Goal: Task Accomplishment & Management: Complete application form

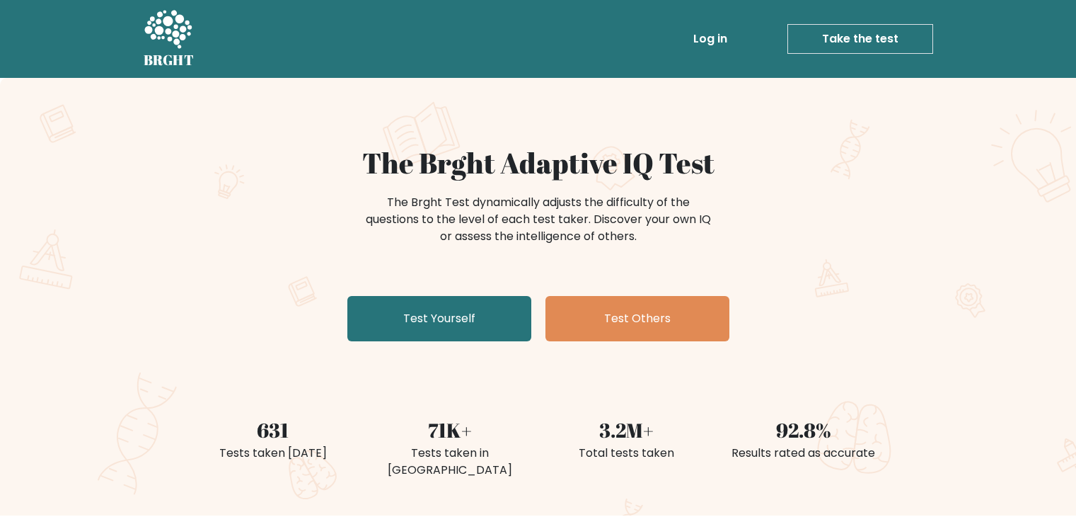
click at [488, 304] on link "Test Yourself" at bounding box center [439, 318] width 184 height 45
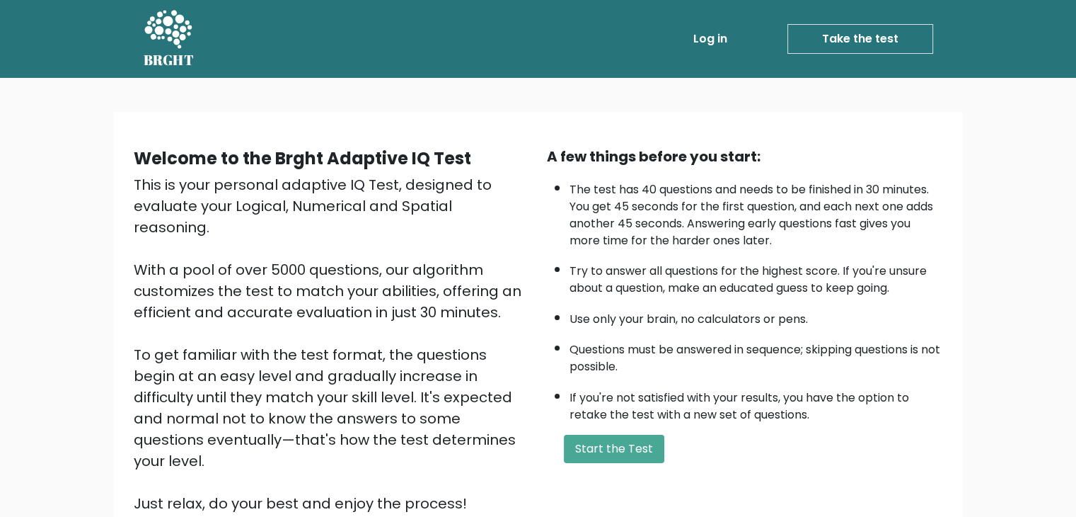
click at [488, 304] on div "This is your personal adaptive IQ Test, designed to evaluate your Logical, Nume…" at bounding box center [332, 344] width 396 height 340
click at [624, 451] on button "Start the Test" at bounding box center [614, 448] width 100 height 28
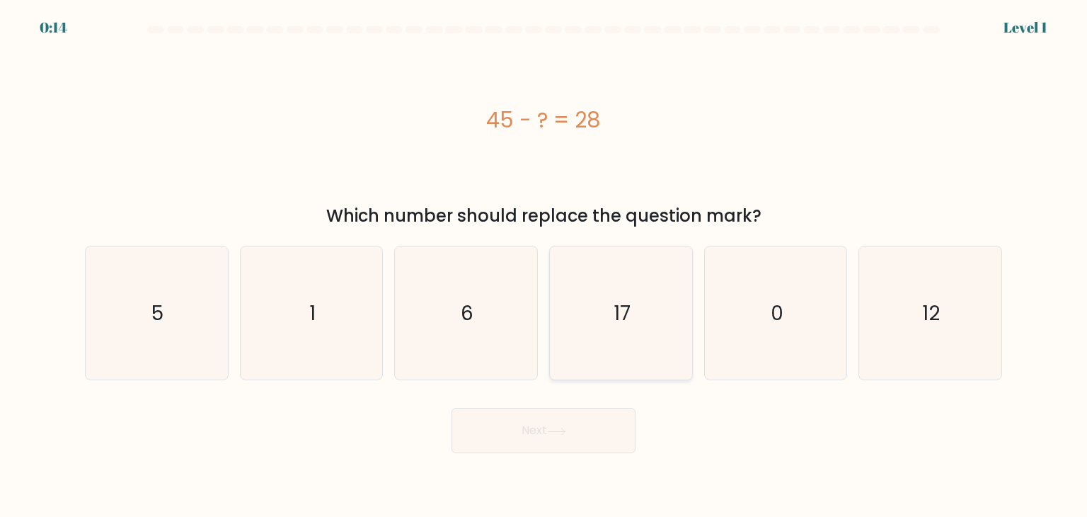
click at [648, 307] on icon "17" at bounding box center [620, 312] width 133 height 133
click at [544, 265] on input "d. 17" at bounding box center [543, 261] width 1 height 7
radio input "true"
click at [579, 429] on button "Next" at bounding box center [543, 430] width 184 height 45
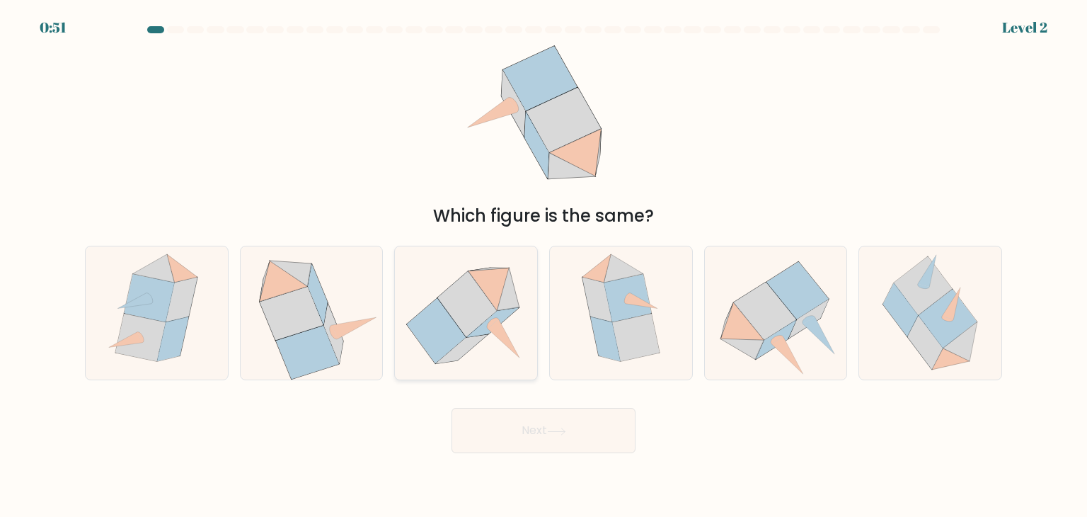
click at [487, 311] on icon at bounding box center [467, 304] width 59 height 66
click at [543, 265] on input "c." at bounding box center [543, 261] width 1 height 7
radio input "true"
click at [561, 428] on icon at bounding box center [556, 431] width 19 height 8
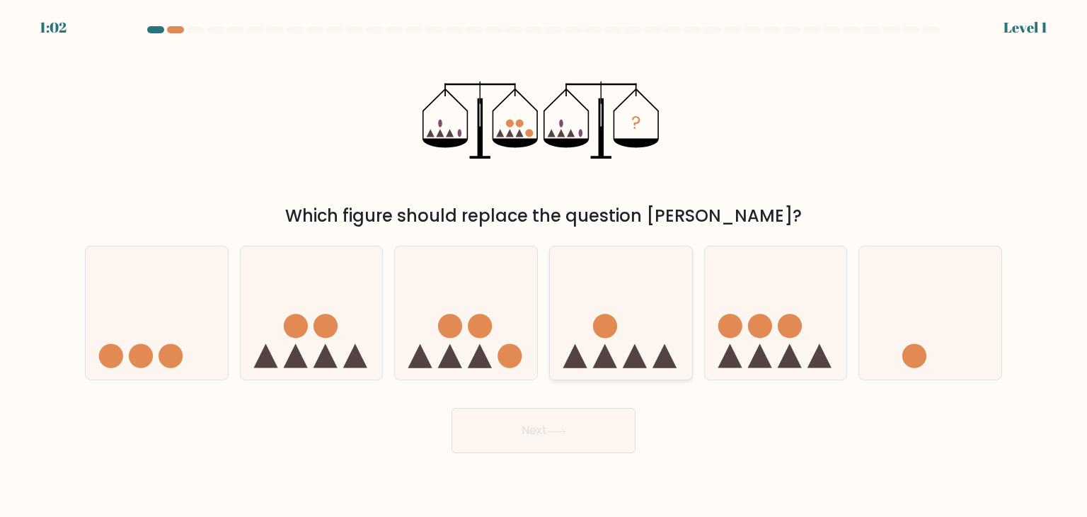
click at [647, 306] on icon at bounding box center [621, 312] width 142 height 117
click at [544, 265] on input "d." at bounding box center [543, 261] width 1 height 7
radio input "true"
click at [560, 429] on icon at bounding box center [556, 431] width 19 height 8
click at [526, 431] on button "Next" at bounding box center [543, 430] width 184 height 45
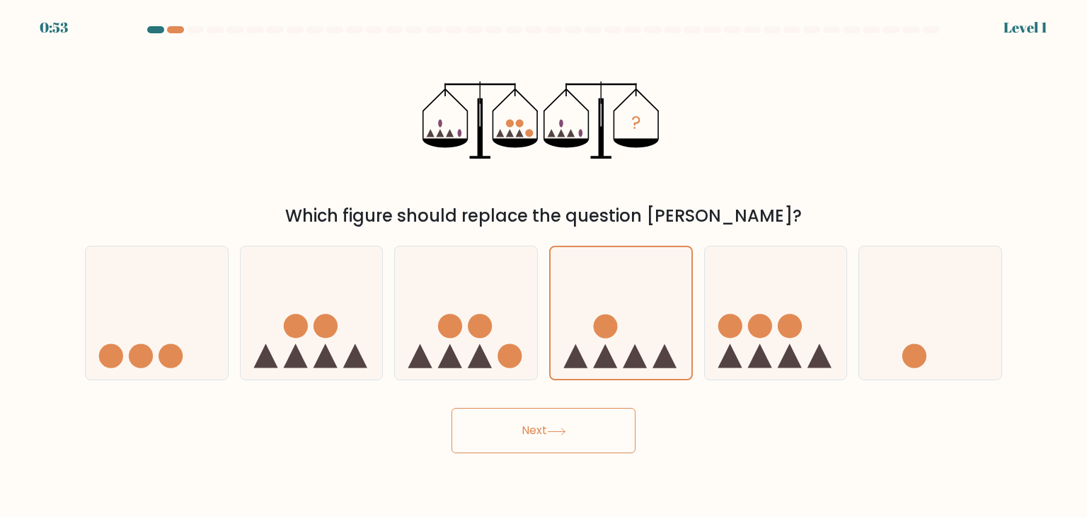
click at [541, 431] on button "Next" at bounding box center [543, 430] width 184 height 45
click at [590, 340] on icon at bounding box center [620, 313] width 141 height 117
click at [544, 265] on input "d." at bounding box center [543, 261] width 1 height 7
click at [564, 420] on button "Next" at bounding box center [543, 430] width 184 height 45
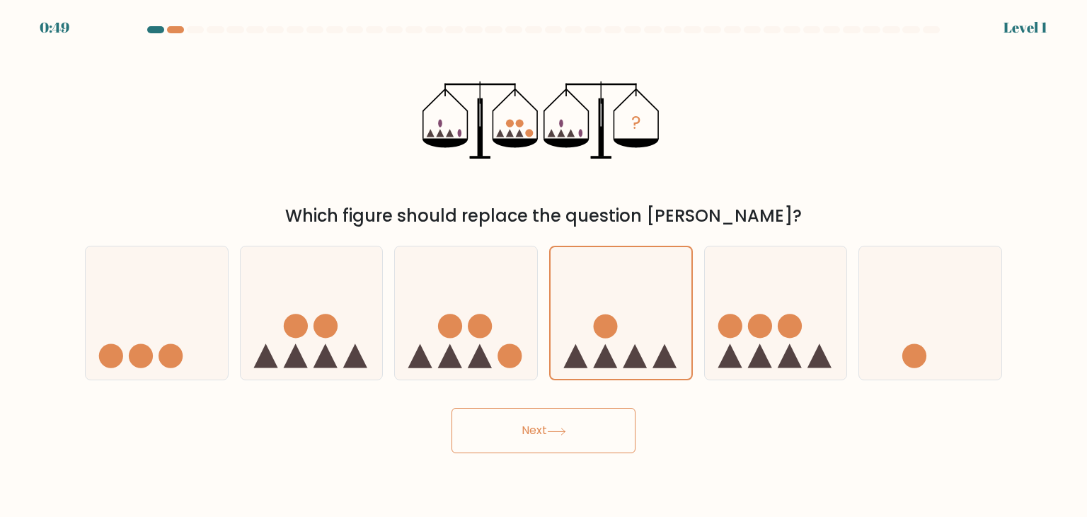
click at [564, 420] on button "Next" at bounding box center [543, 430] width 184 height 45
click at [504, 356] on circle at bounding box center [510, 356] width 24 height 24
click at [543, 265] on input "c." at bounding box center [543, 261] width 1 height 7
radio input "true"
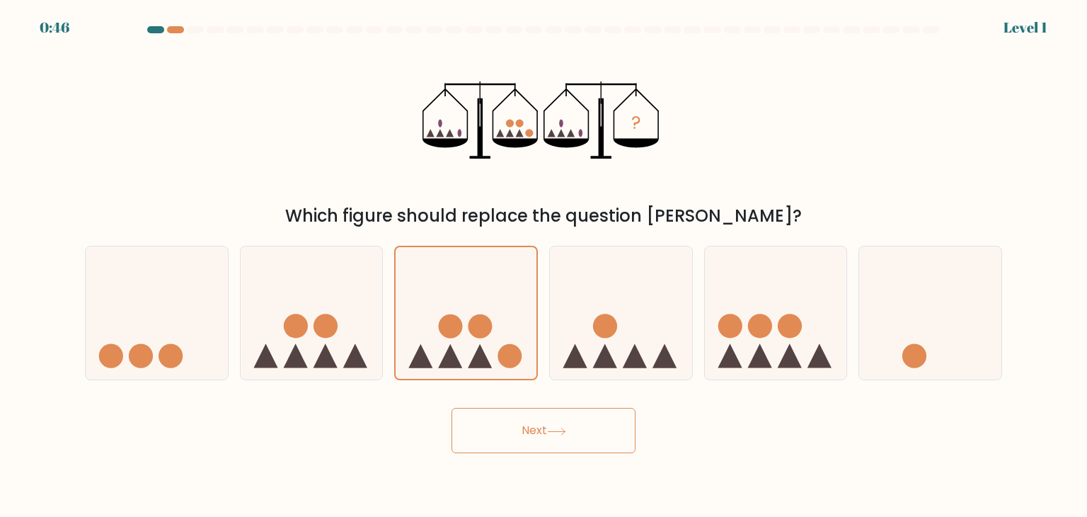
click at [564, 443] on button "Next" at bounding box center [543, 430] width 184 height 45
click at [280, 293] on icon at bounding box center [312, 312] width 142 height 117
click at [543, 265] on input "b." at bounding box center [543, 261] width 1 height 7
radio input "true"
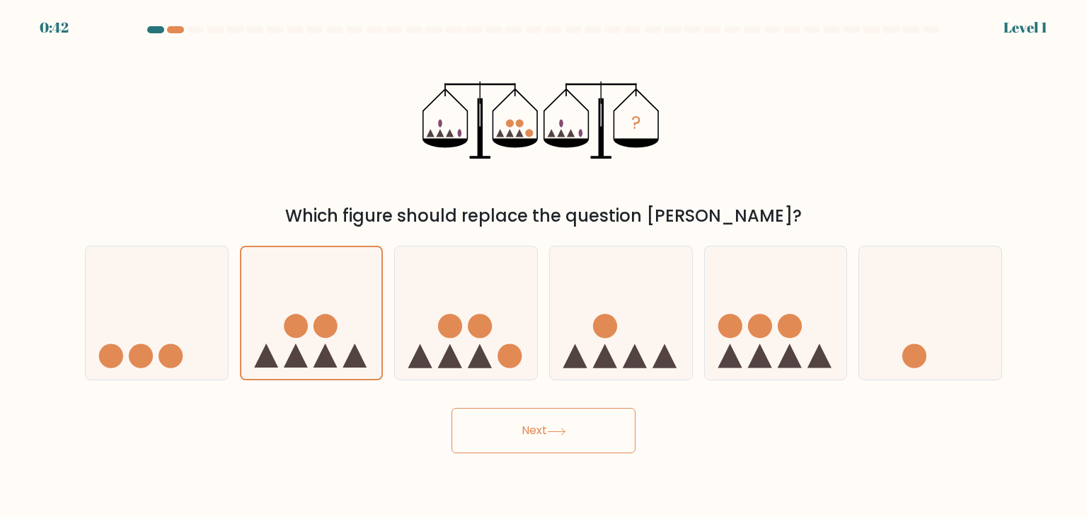
click at [521, 425] on button "Next" at bounding box center [543, 430] width 184 height 45
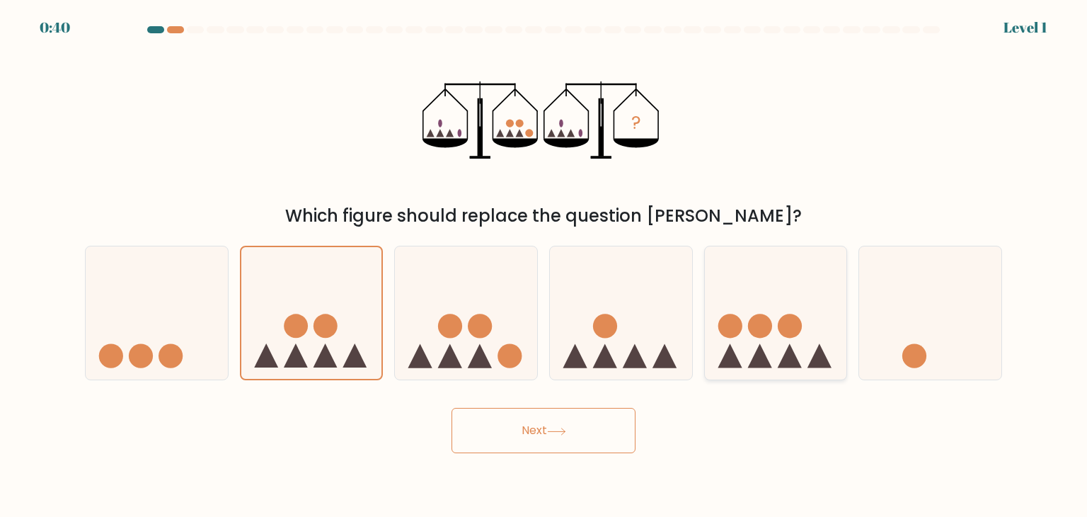
click at [762, 285] on icon at bounding box center [776, 312] width 142 height 117
click at [544, 265] on input "e." at bounding box center [543, 261] width 1 height 7
radio input "true"
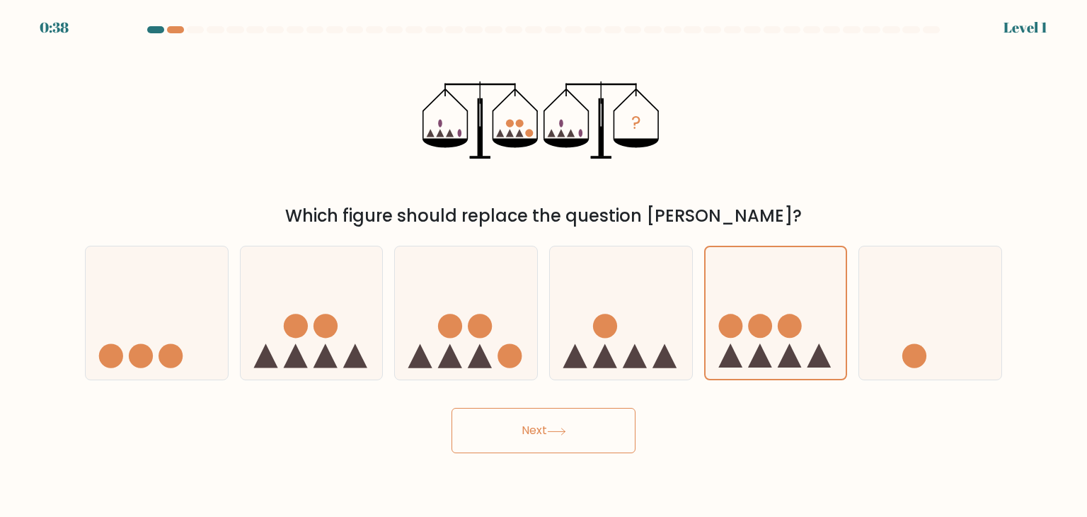
click at [583, 437] on button "Next" at bounding box center [543, 430] width 184 height 45
click at [882, 322] on icon at bounding box center [930, 312] width 142 height 117
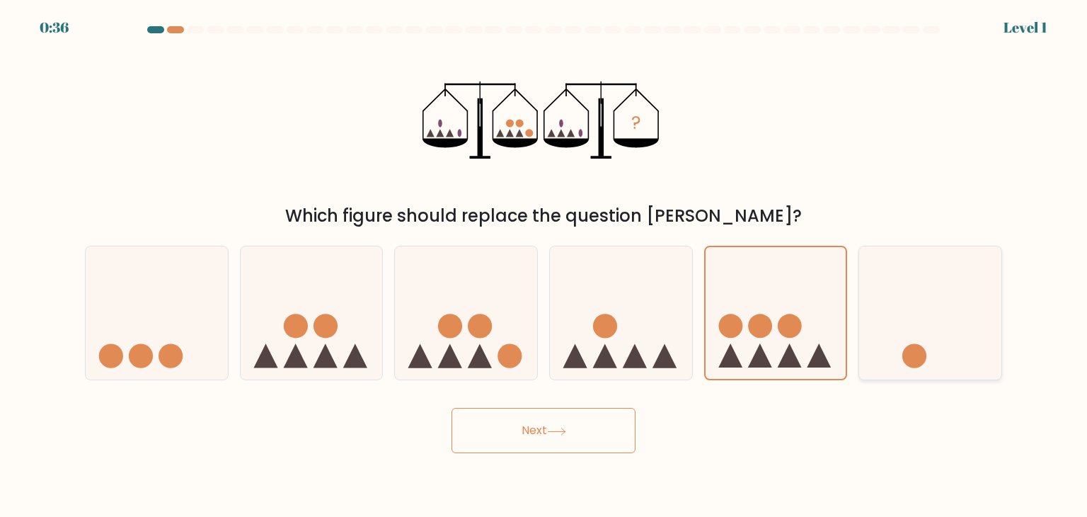
click at [544, 265] on input "f." at bounding box center [543, 261] width 1 height 7
radio input "true"
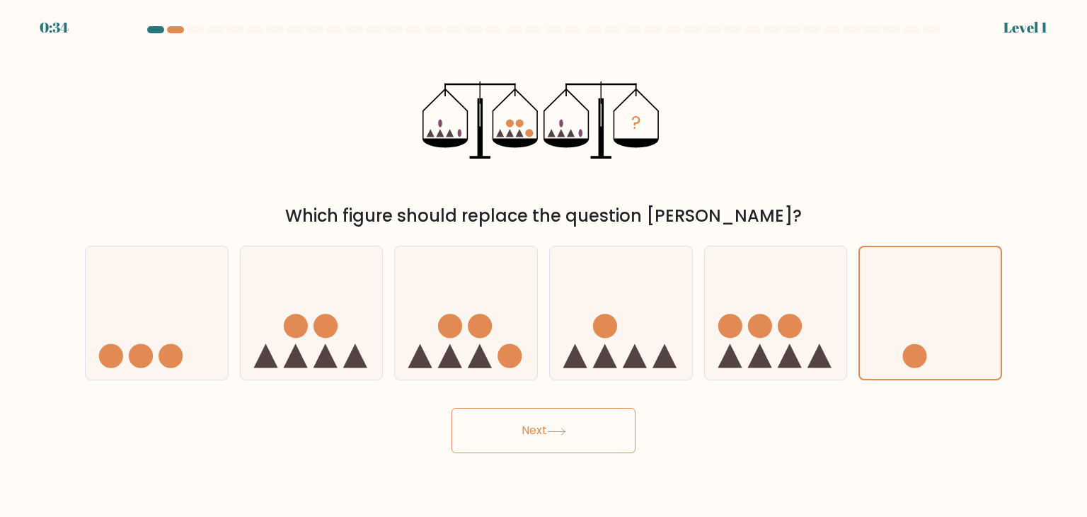
click at [569, 442] on button "Next" at bounding box center [543, 430] width 184 height 45
drag, startPoint x: 569, startPoint y: 442, endPoint x: 570, endPoint y: 465, distance: 22.7
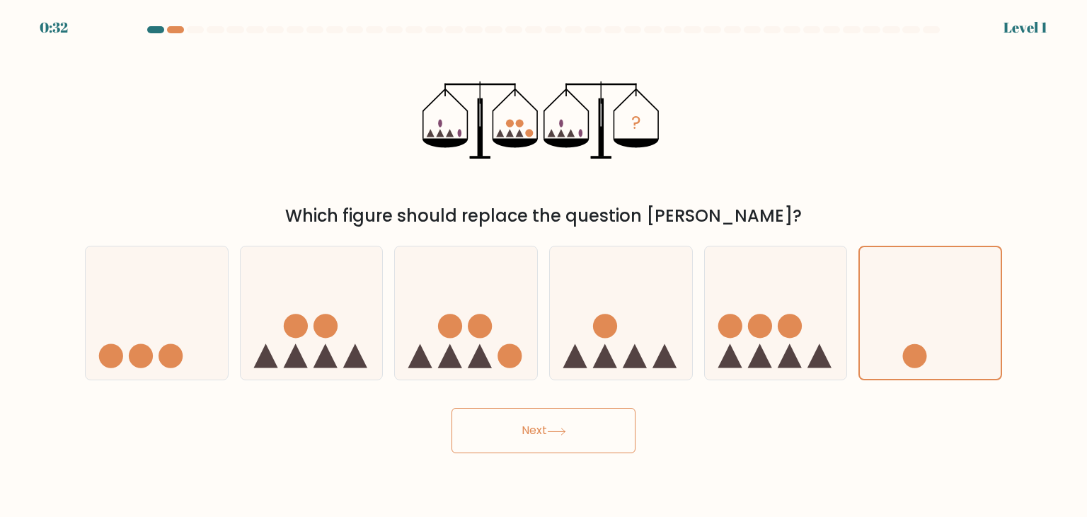
click at [570, 465] on body "0:32 Level 1" at bounding box center [543, 258] width 1087 height 517
click at [541, 437] on button "Next" at bounding box center [543, 430] width 184 height 45
click at [451, 408] on button "Next" at bounding box center [543, 430] width 184 height 45
click at [541, 437] on button "Next" at bounding box center [543, 430] width 184 height 45
click at [451, 408] on button "Next" at bounding box center [543, 430] width 184 height 45
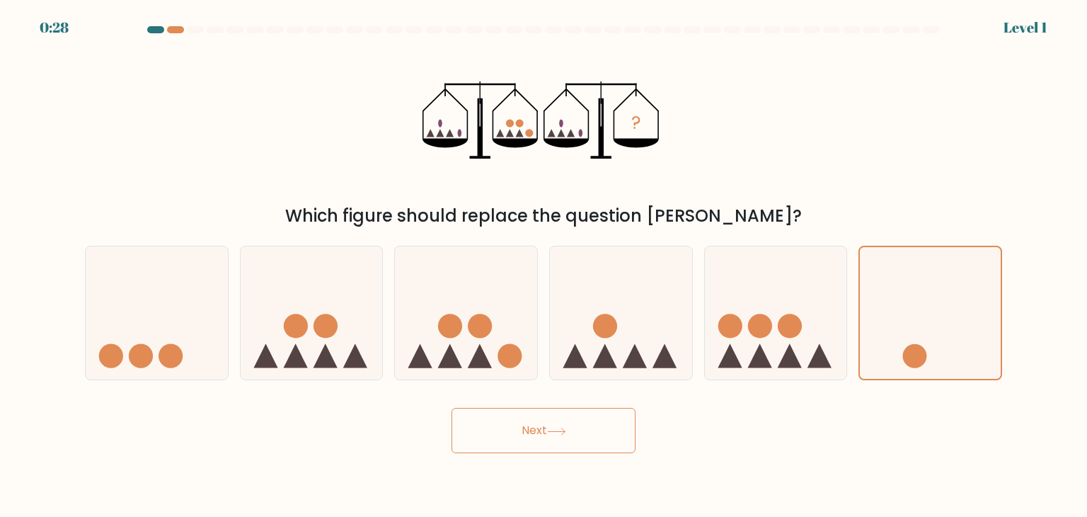
click at [451, 408] on button "Next" at bounding box center [543, 430] width 184 height 45
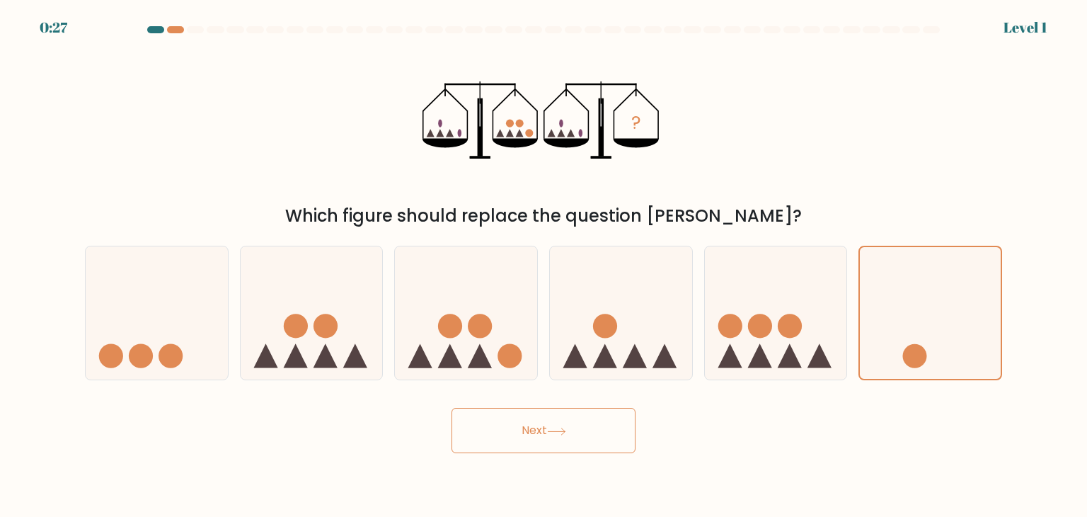
click at [451, 408] on button "Next" at bounding box center [543, 430] width 184 height 45
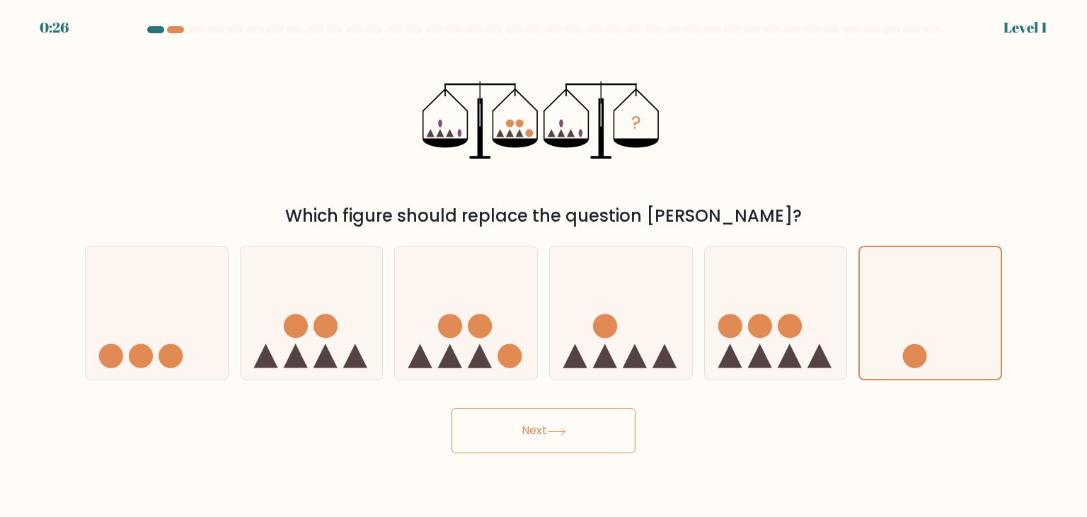
click at [451, 408] on button "Next" at bounding box center [543, 430] width 184 height 45
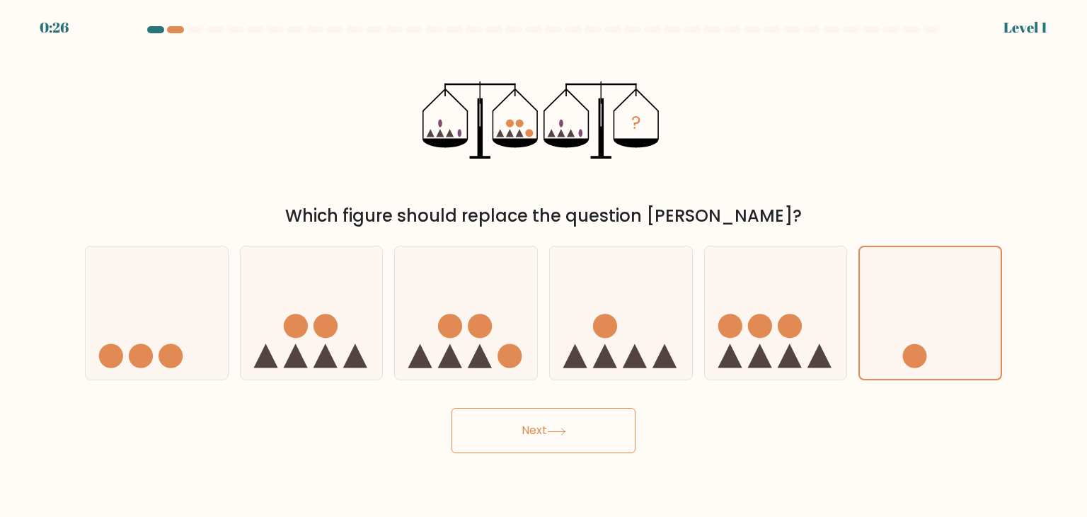
click at [451, 408] on button "Next" at bounding box center [543, 430] width 184 height 45
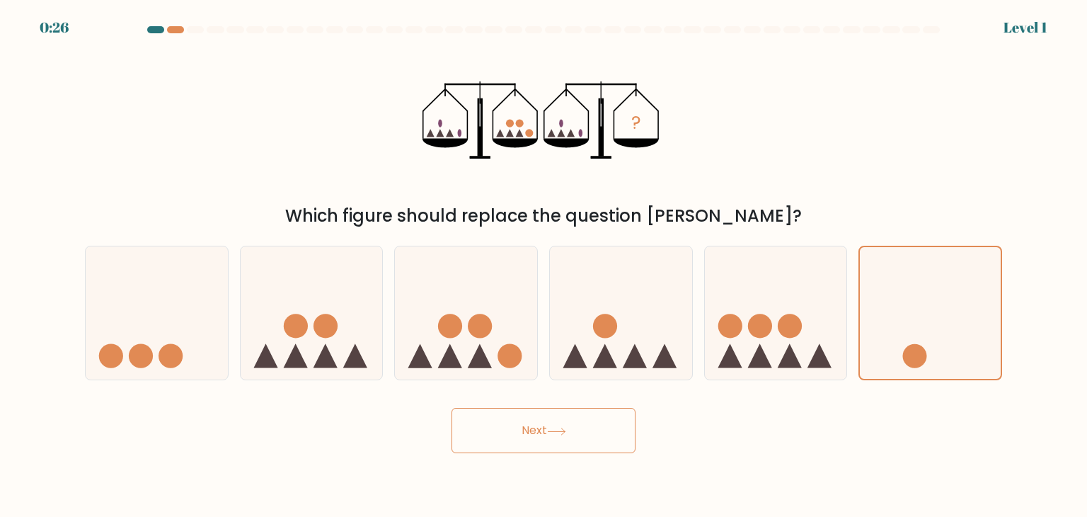
click at [451, 408] on button "Next" at bounding box center [543, 430] width 184 height 45
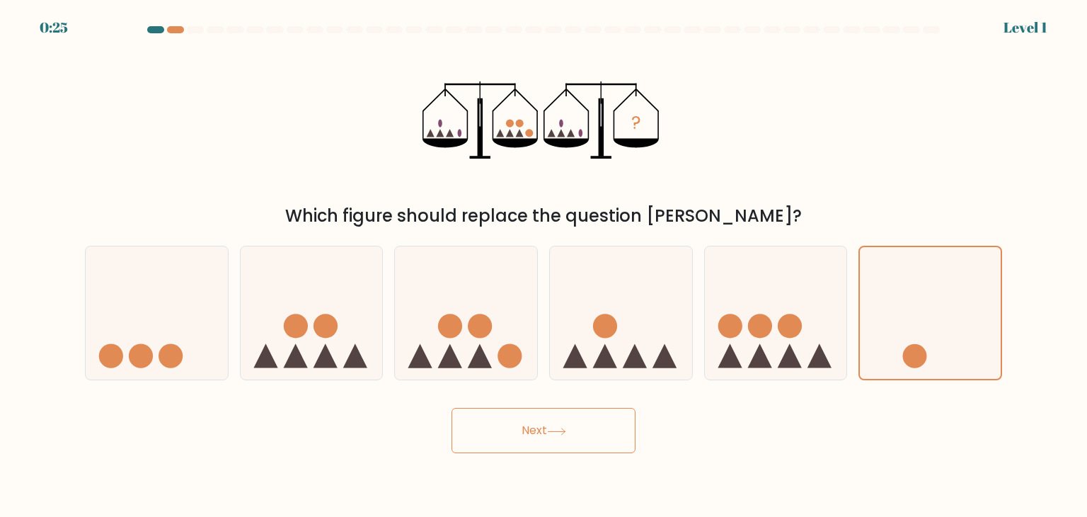
click at [451, 408] on button "Next" at bounding box center [543, 430] width 184 height 45
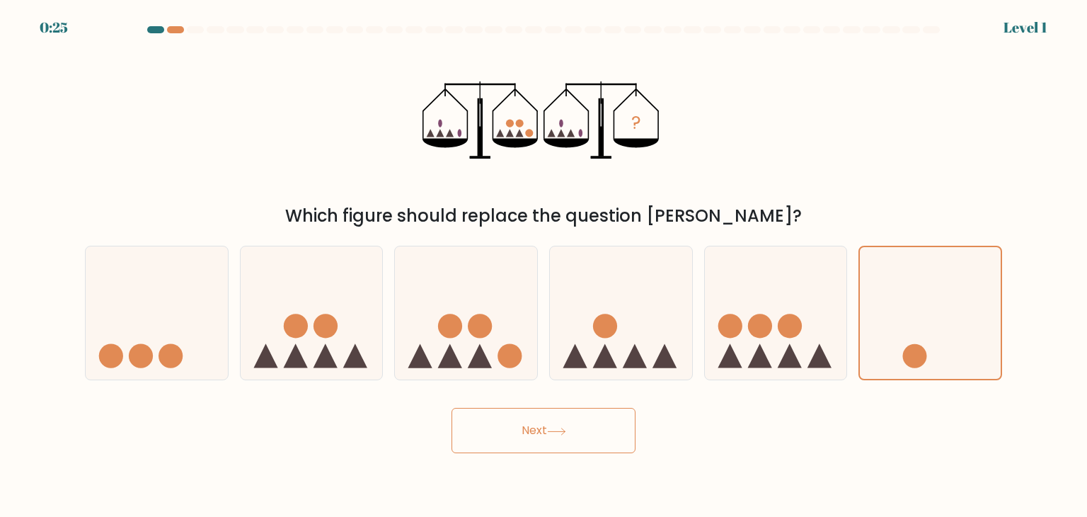
click at [451, 408] on button "Next" at bounding box center [543, 430] width 184 height 45
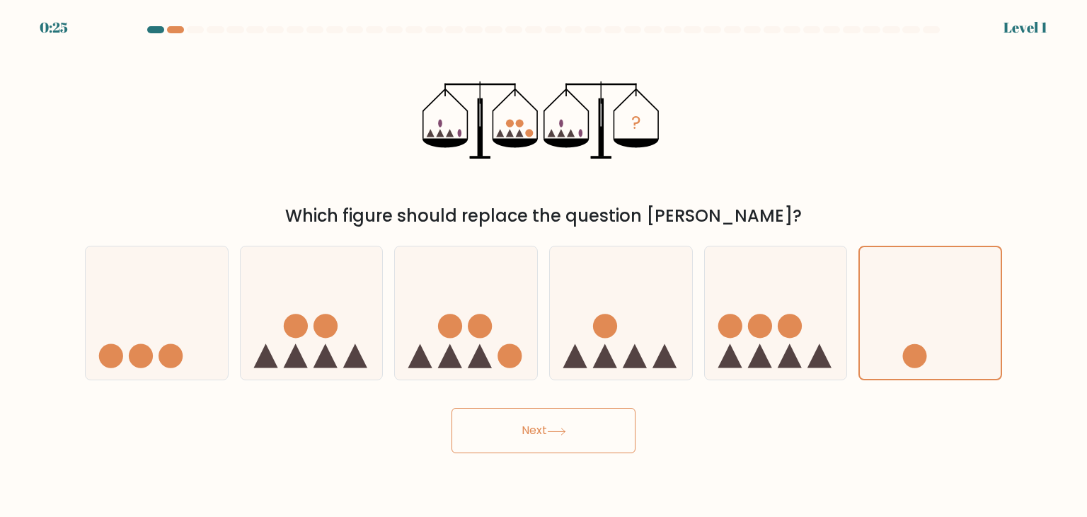
click at [451, 408] on button "Next" at bounding box center [543, 430] width 184 height 45
drag, startPoint x: 407, startPoint y: 483, endPoint x: 178, endPoint y: 501, distance: 229.3
click at [386, 485] on body "0:24 Level 1" at bounding box center [543, 258] width 1087 height 517
click at [120, 345] on icon at bounding box center [157, 312] width 142 height 117
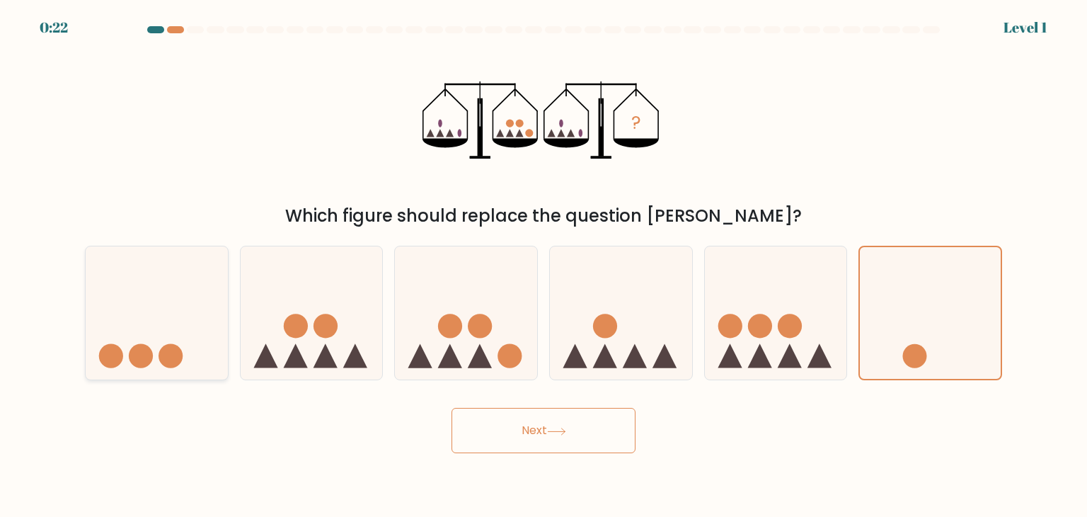
click at [543, 265] on input "a." at bounding box center [543, 261] width 1 height 7
radio input "true"
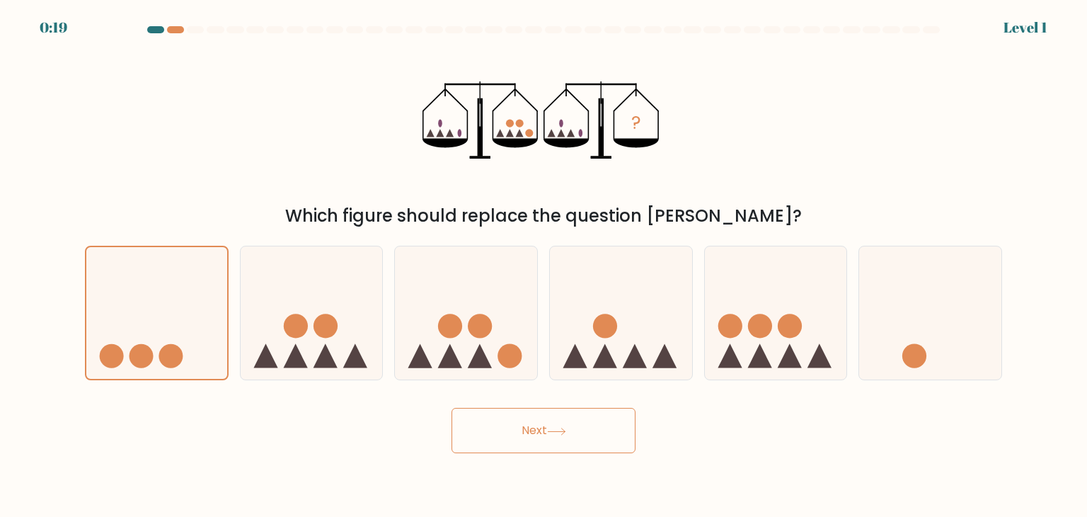
click at [586, 440] on button "Next" at bounding box center [543, 430] width 184 height 45
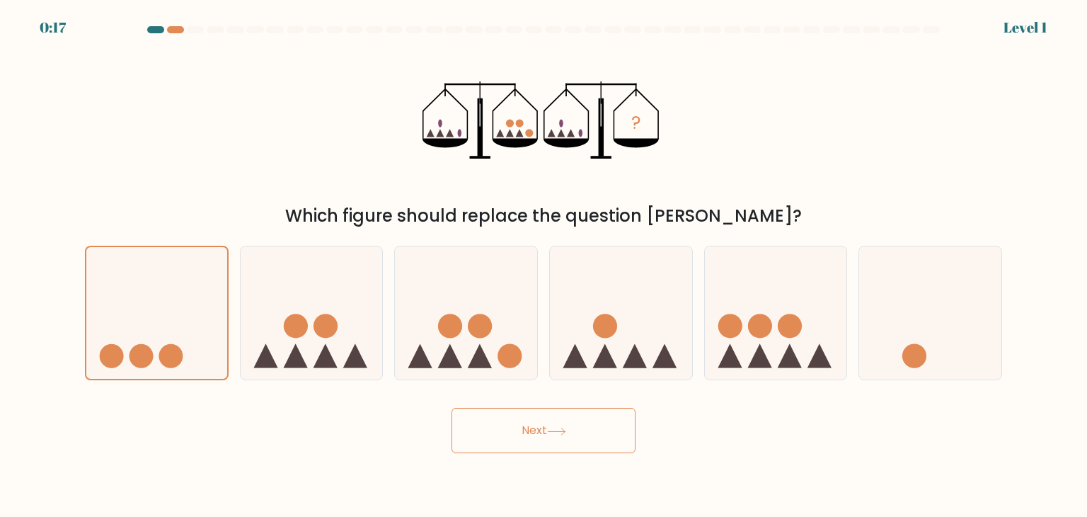
click at [501, 413] on button "Next" at bounding box center [543, 430] width 184 height 45
click at [498, 410] on button "Next" at bounding box center [543, 430] width 184 height 45
click at [444, 327] on circle at bounding box center [450, 326] width 24 height 24
click at [543, 265] on input "c." at bounding box center [543, 261] width 1 height 7
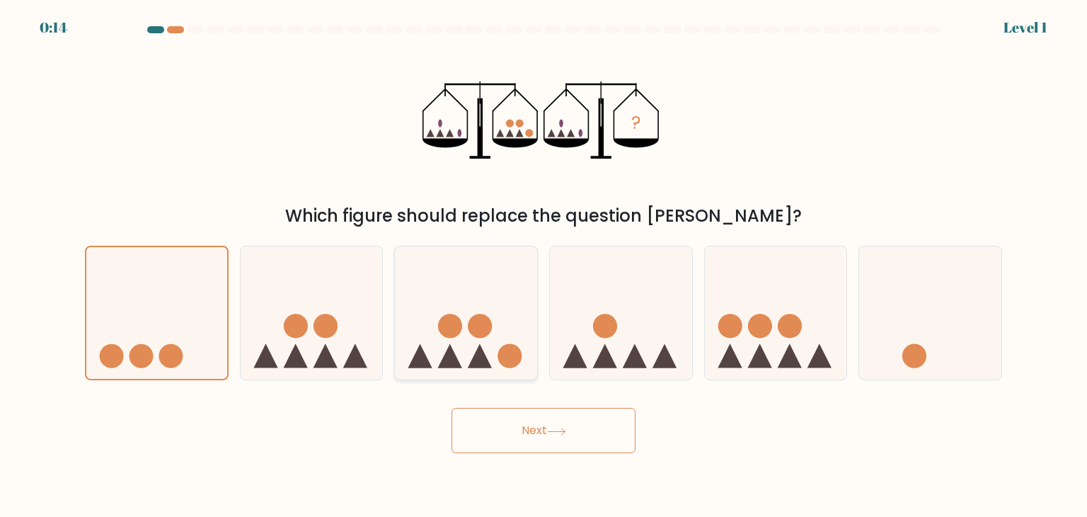
radio input "true"
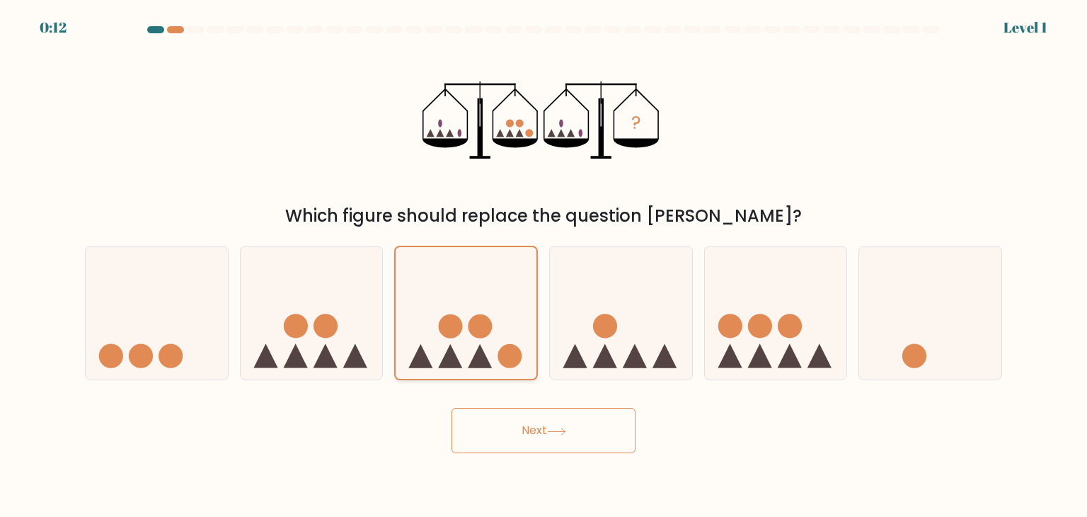
click at [451, 408] on button "Next" at bounding box center [543, 430] width 184 height 45
click at [564, 439] on button "Next" at bounding box center [543, 430] width 184 height 45
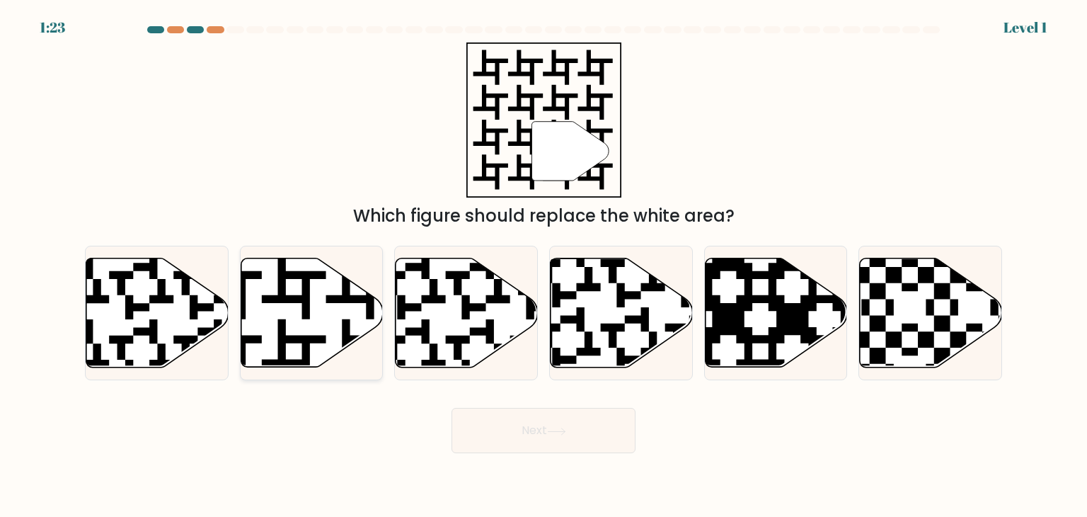
click at [340, 296] on icon at bounding box center [262, 255] width 258 height 258
click at [543, 265] on input "b." at bounding box center [543, 261] width 1 height 7
radio input "true"
click at [548, 415] on button "Next" at bounding box center [543, 430] width 184 height 45
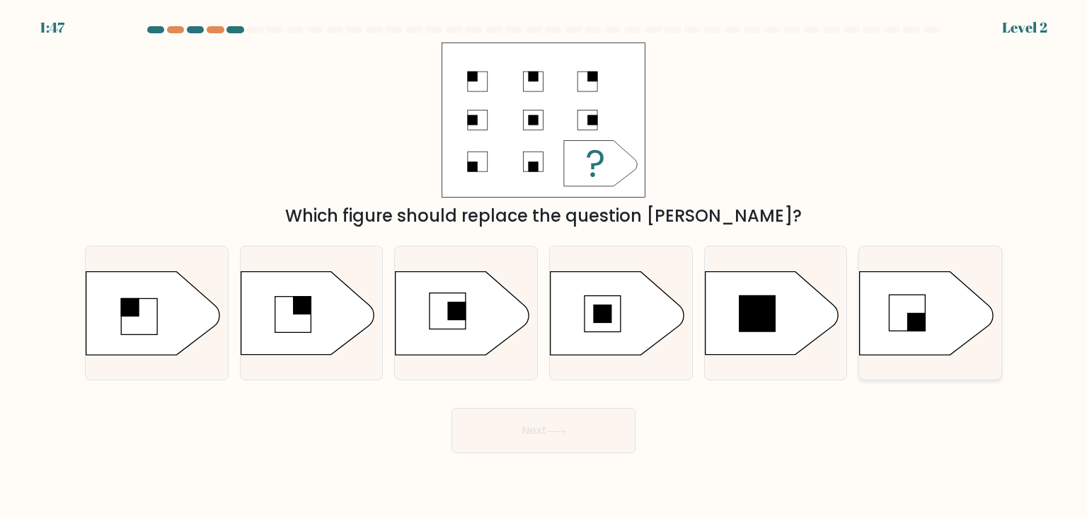
click at [930, 321] on icon at bounding box center [926, 313] width 133 height 83
click at [544, 265] on input "f." at bounding box center [543, 261] width 1 height 7
radio input "true"
click at [548, 436] on button "Next" at bounding box center [543, 430] width 184 height 45
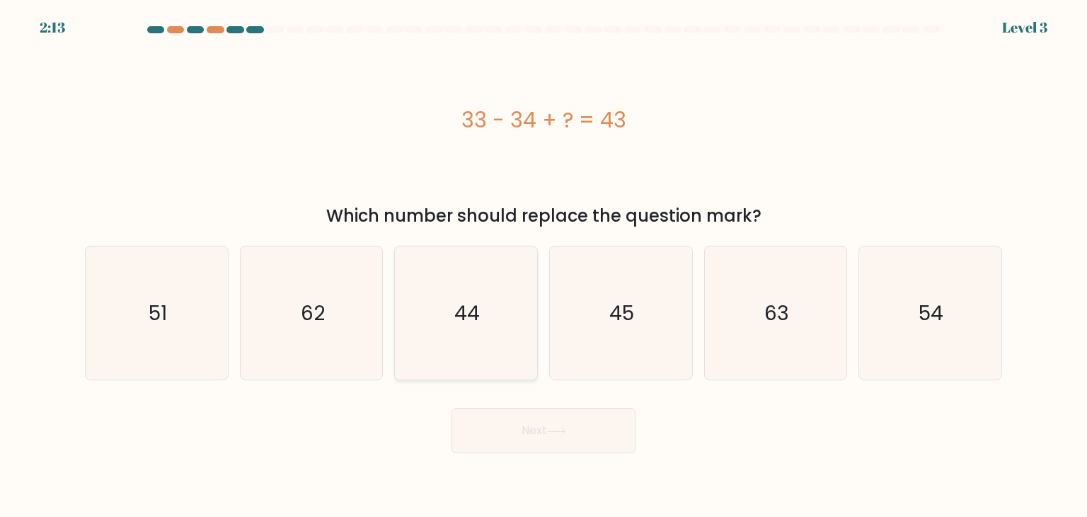
click at [491, 285] on icon "44" at bounding box center [465, 312] width 133 height 133
click at [543, 265] on input "c. 44" at bounding box center [543, 261] width 1 height 7
radio input "true"
click at [550, 439] on button "Next" at bounding box center [543, 430] width 184 height 45
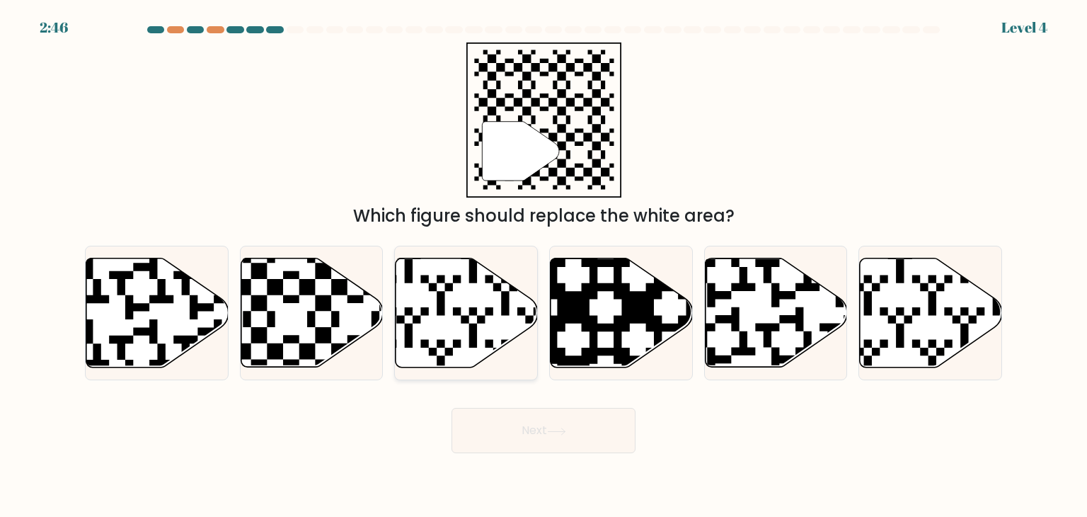
click at [446, 314] on icon at bounding box center [467, 312] width 142 height 109
click at [543, 265] on input "c." at bounding box center [543, 261] width 1 height 7
radio input "true"
click at [527, 417] on button "Next" at bounding box center [543, 430] width 184 height 45
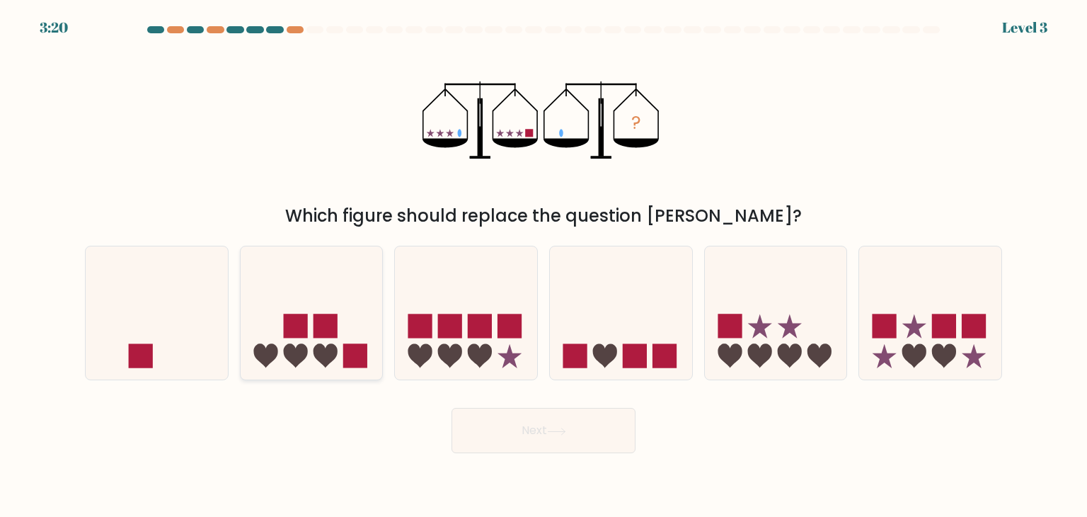
click at [328, 352] on icon at bounding box center [325, 356] width 24 height 24
click at [543, 265] on input "b." at bounding box center [543, 261] width 1 height 7
radio input "true"
click at [517, 437] on button "Next" at bounding box center [543, 430] width 184 height 45
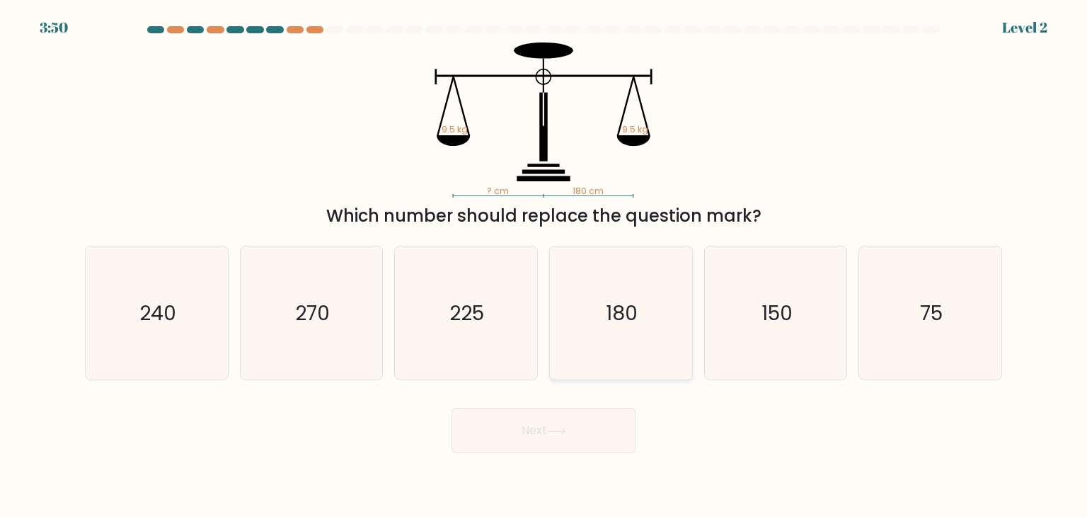
click at [610, 273] on icon "180" at bounding box center [620, 312] width 133 height 133
click at [544, 265] on input "d. 180" at bounding box center [543, 261] width 1 height 7
radio input "true"
click at [514, 427] on button "Next" at bounding box center [543, 430] width 184 height 45
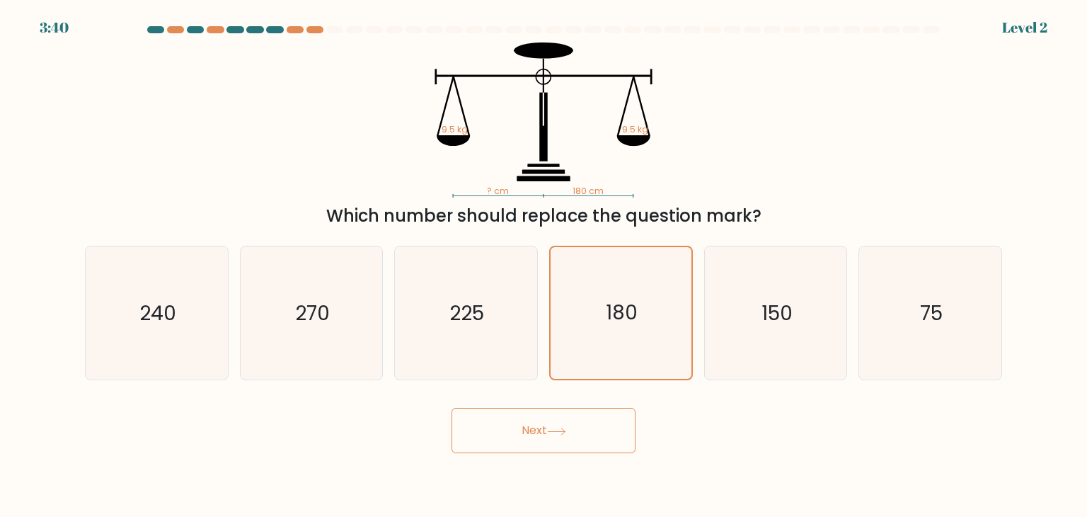
click at [451, 408] on button "Next" at bounding box center [543, 430] width 184 height 45
click at [514, 427] on button "Next" at bounding box center [543, 430] width 184 height 45
click at [616, 331] on icon "180" at bounding box center [621, 313] width 132 height 132
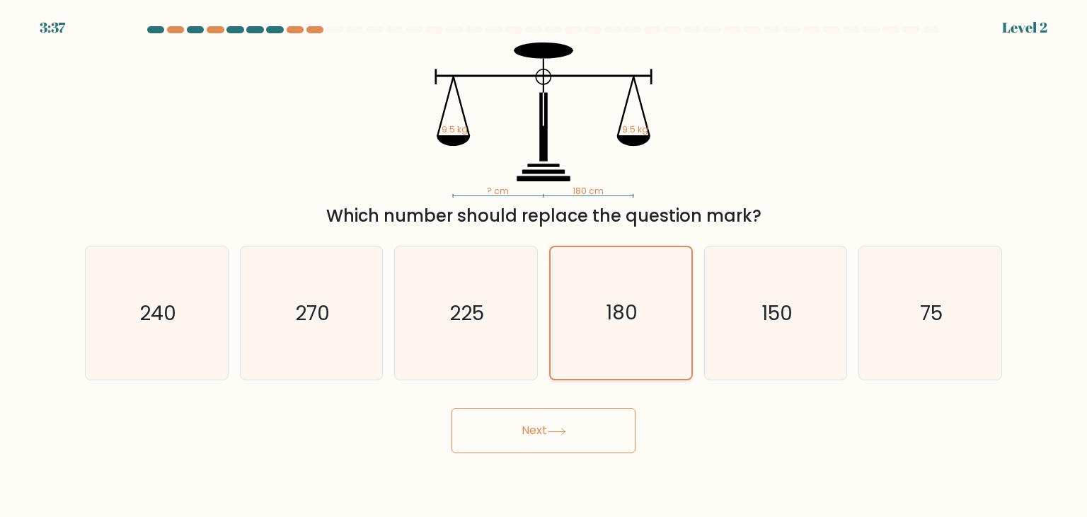
click at [544, 265] on input "d. 180" at bounding box center [543, 261] width 1 height 7
click at [616, 331] on icon "180" at bounding box center [621, 313] width 132 height 132
click at [544, 265] on input "d. 180" at bounding box center [543, 261] width 1 height 7
click at [616, 332] on icon "180" at bounding box center [621, 313] width 132 height 132
click at [544, 265] on input "d. 180" at bounding box center [543, 261] width 1 height 7
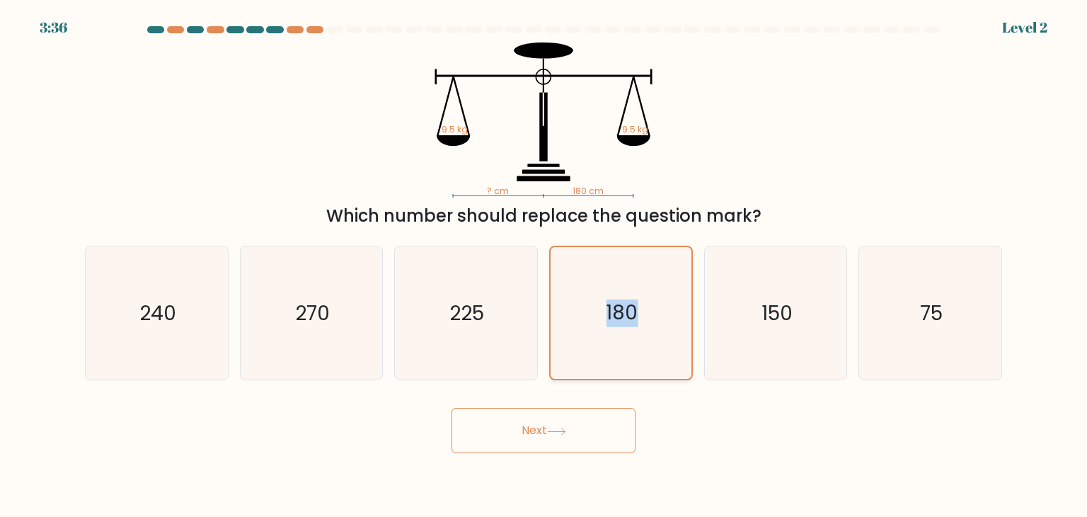
click at [616, 332] on icon "180" at bounding box center [621, 313] width 132 height 132
click at [544, 265] on input "d. 180" at bounding box center [543, 261] width 1 height 7
click at [616, 332] on icon "180" at bounding box center [621, 313] width 132 height 132
click at [544, 265] on input "d. 180" at bounding box center [543, 261] width 1 height 7
click at [599, 416] on button "Next" at bounding box center [543, 430] width 184 height 45
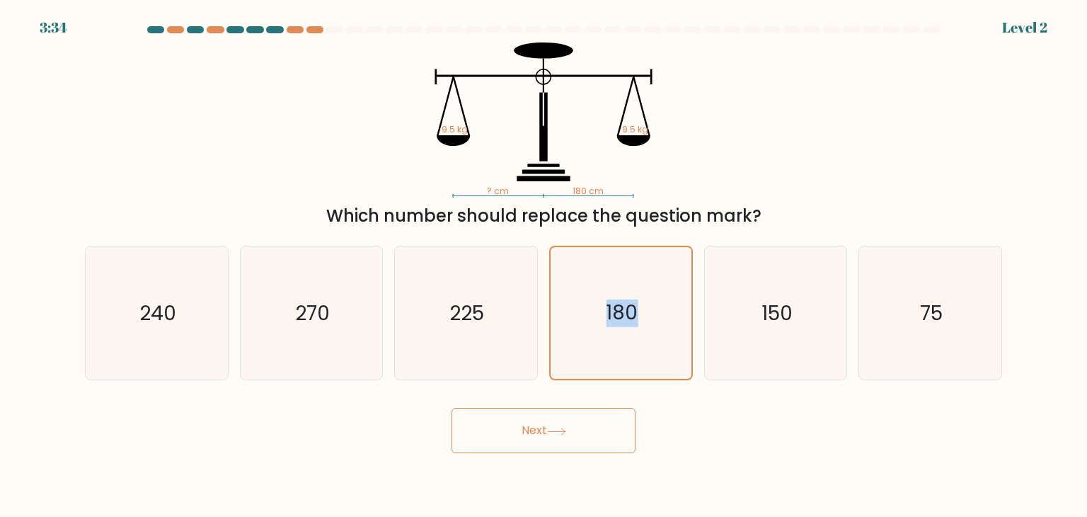
click at [599, 416] on button "Next" at bounding box center [543, 430] width 184 height 45
click at [557, 432] on icon at bounding box center [556, 431] width 19 height 8
click at [516, 424] on button "Next" at bounding box center [543, 430] width 184 height 45
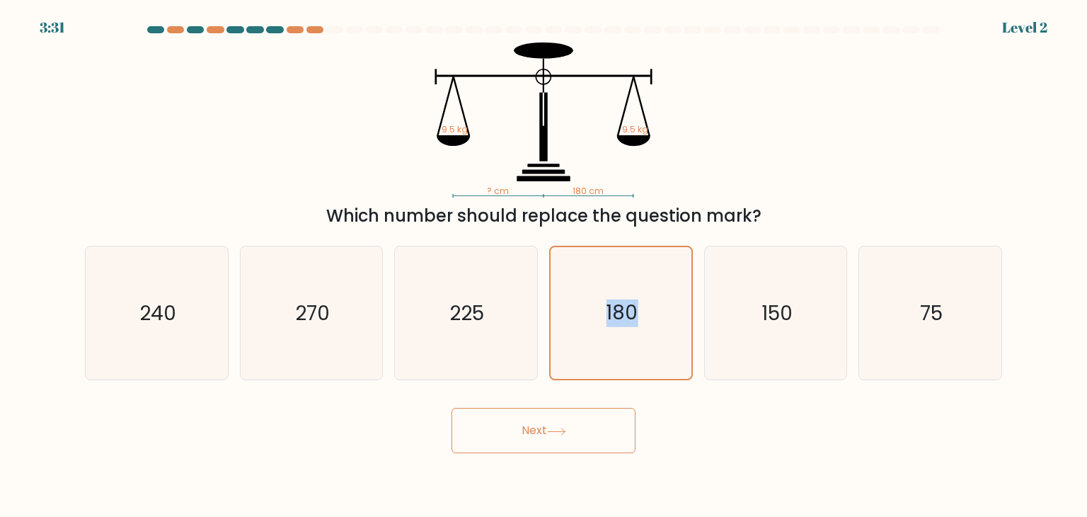
click at [516, 424] on button "Next" at bounding box center [543, 430] width 184 height 45
click at [517, 424] on button "Next" at bounding box center [543, 430] width 184 height 45
click at [516, 424] on button "Next" at bounding box center [543, 430] width 184 height 45
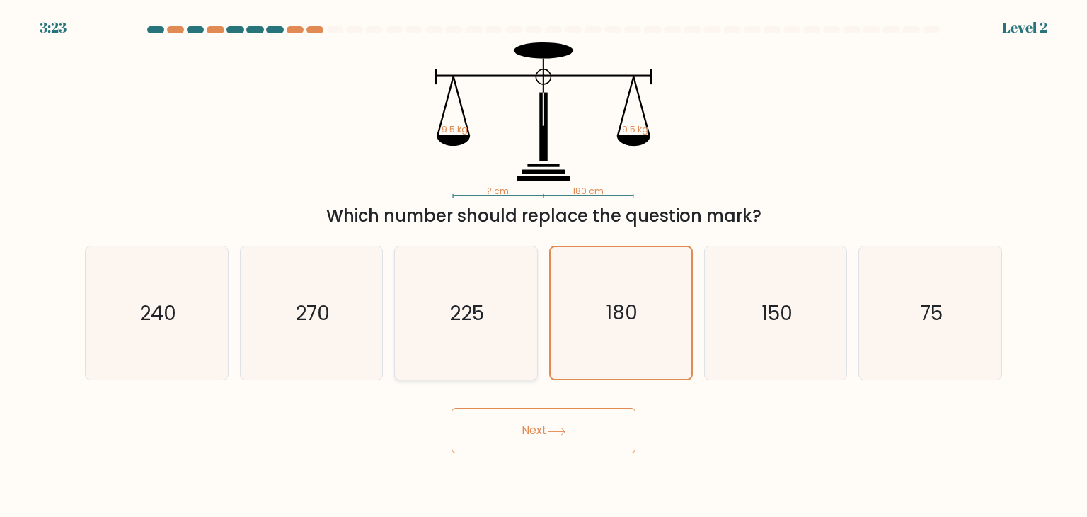
click at [487, 307] on icon "225" at bounding box center [465, 312] width 133 height 133
click at [543, 265] on input "c. 225" at bounding box center [543, 261] width 1 height 7
radio input "true"
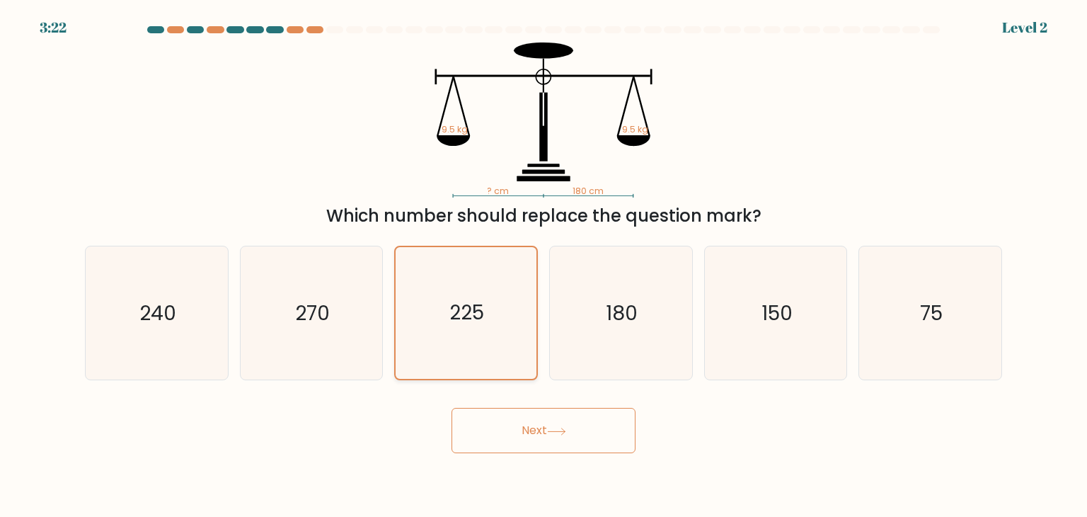
click at [487, 307] on icon "225" at bounding box center [466, 313] width 132 height 132
click at [543, 265] on input "c. 225" at bounding box center [543, 261] width 1 height 7
click at [593, 319] on icon "180" at bounding box center [620, 312] width 133 height 133
click at [544, 265] on input "d. 180" at bounding box center [543, 261] width 1 height 7
radio input "true"
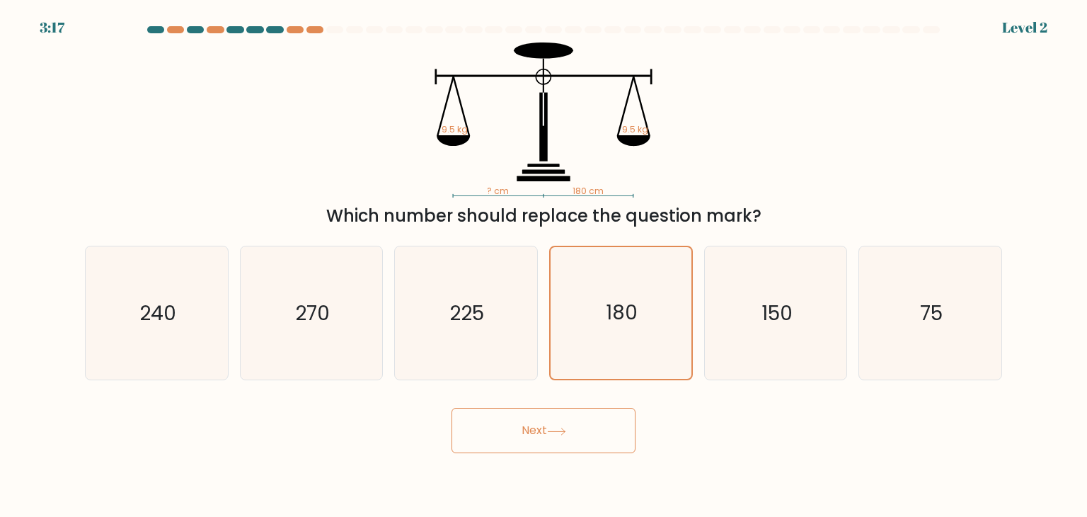
click at [509, 416] on button "Next" at bounding box center [543, 430] width 184 height 45
click at [526, 423] on button "Next" at bounding box center [543, 430] width 184 height 45
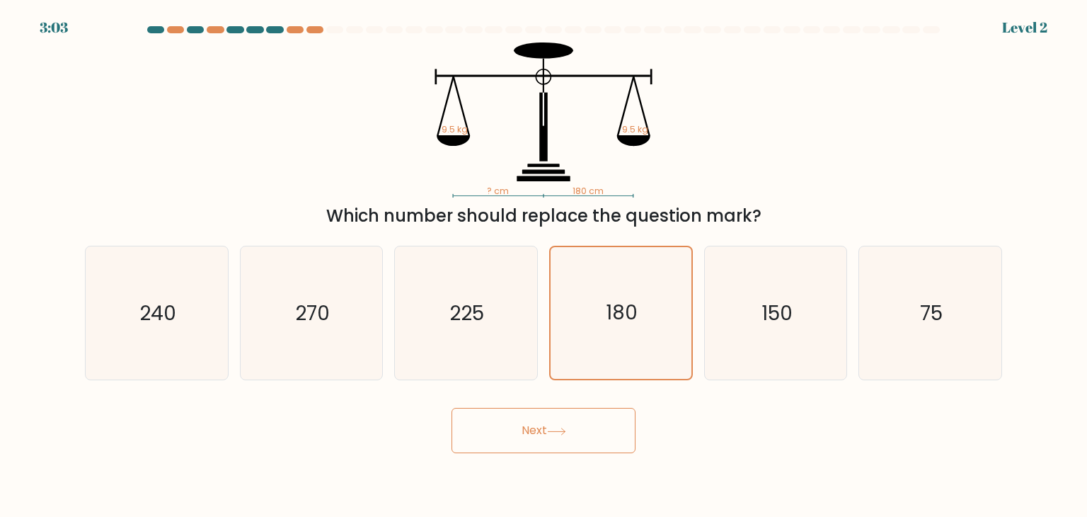
drag, startPoint x: 526, startPoint y: 423, endPoint x: 515, endPoint y: 424, distance: 11.3
click at [515, 424] on button "Next" at bounding box center [543, 430] width 184 height 45
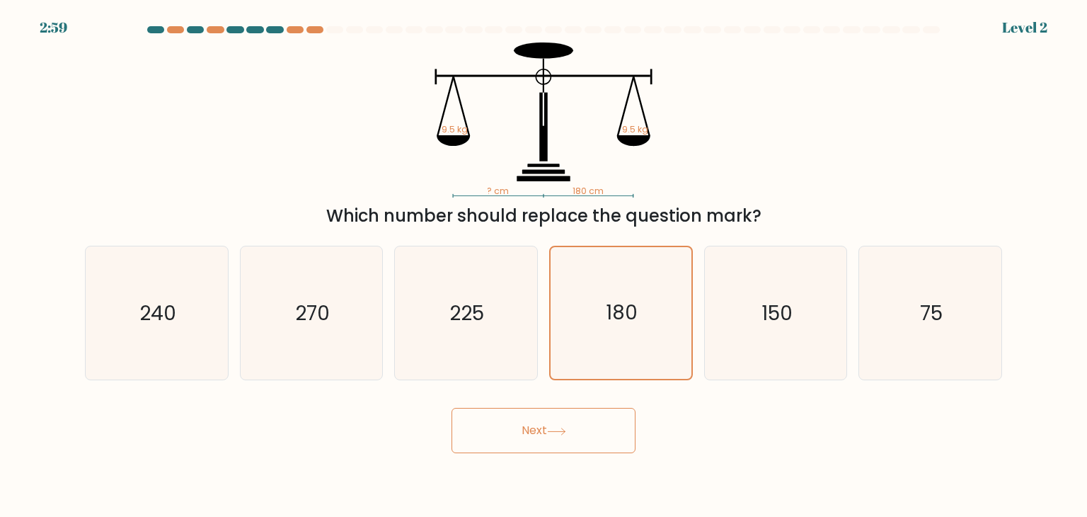
click at [515, 424] on button "Next" at bounding box center [543, 430] width 184 height 45
click at [519, 428] on button "Next" at bounding box center [543, 430] width 184 height 45
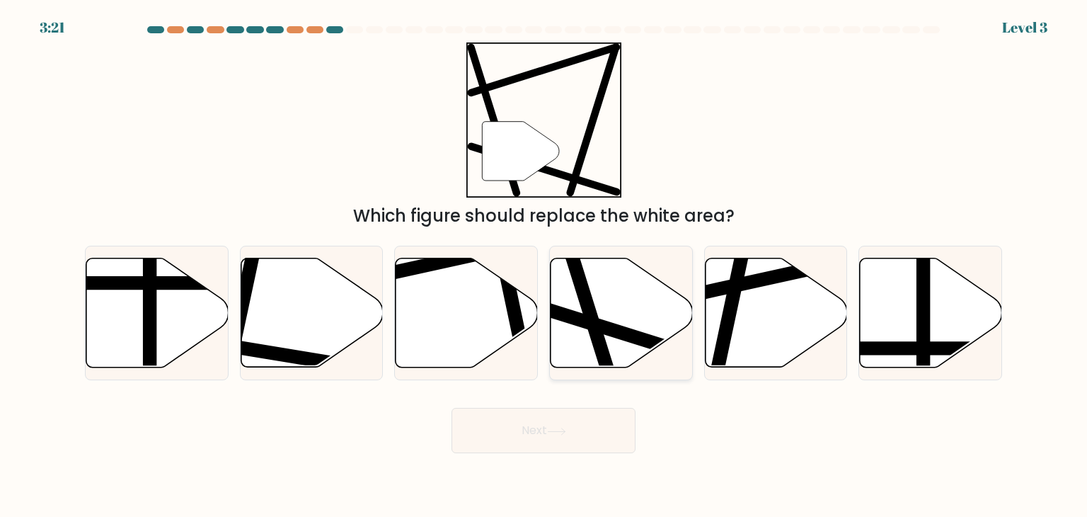
click at [549, 294] on div at bounding box center [621, 313] width 144 height 134
click at [544, 265] on input "d." at bounding box center [543, 261] width 1 height 7
radio input "true"
click at [572, 427] on button "Next" at bounding box center [543, 430] width 184 height 45
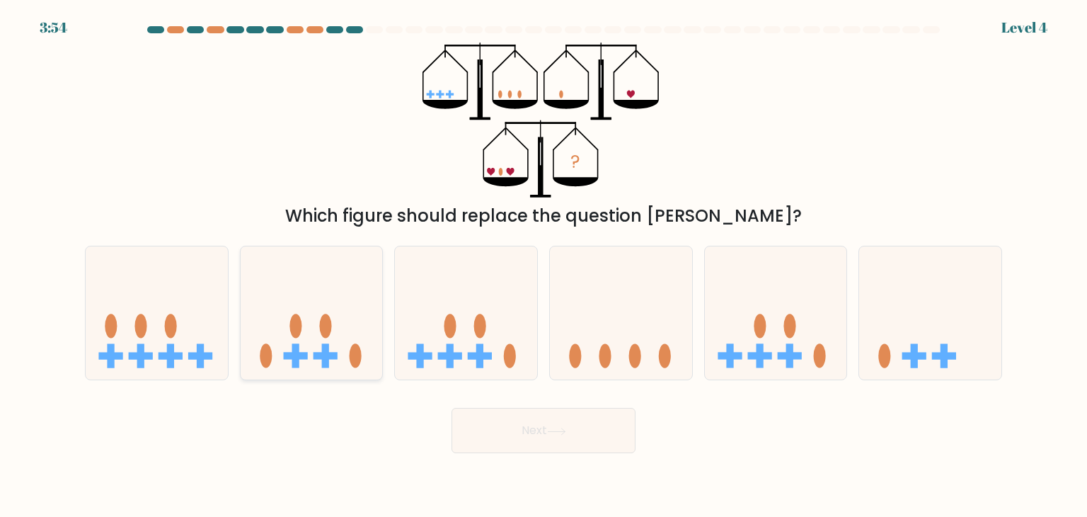
click at [344, 355] on icon at bounding box center [312, 312] width 142 height 117
click at [543, 265] on input "b." at bounding box center [543, 261] width 1 height 7
radio input "true"
click at [545, 429] on button "Next" at bounding box center [543, 430] width 184 height 45
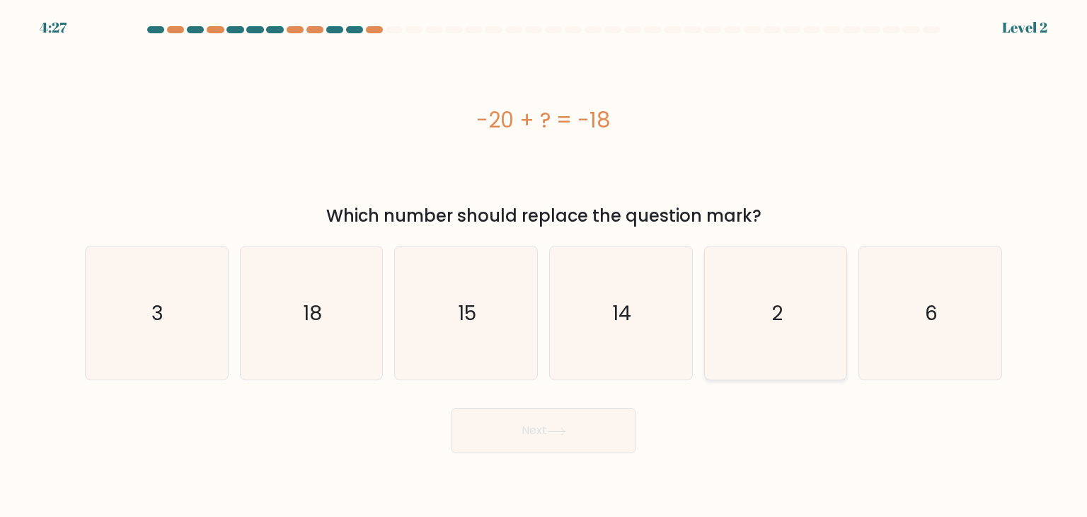
click at [749, 281] on icon "2" at bounding box center [775, 312] width 133 height 133
click at [544, 265] on input "e. 2" at bounding box center [543, 261] width 1 height 7
radio input "true"
click at [555, 427] on icon at bounding box center [556, 431] width 19 height 8
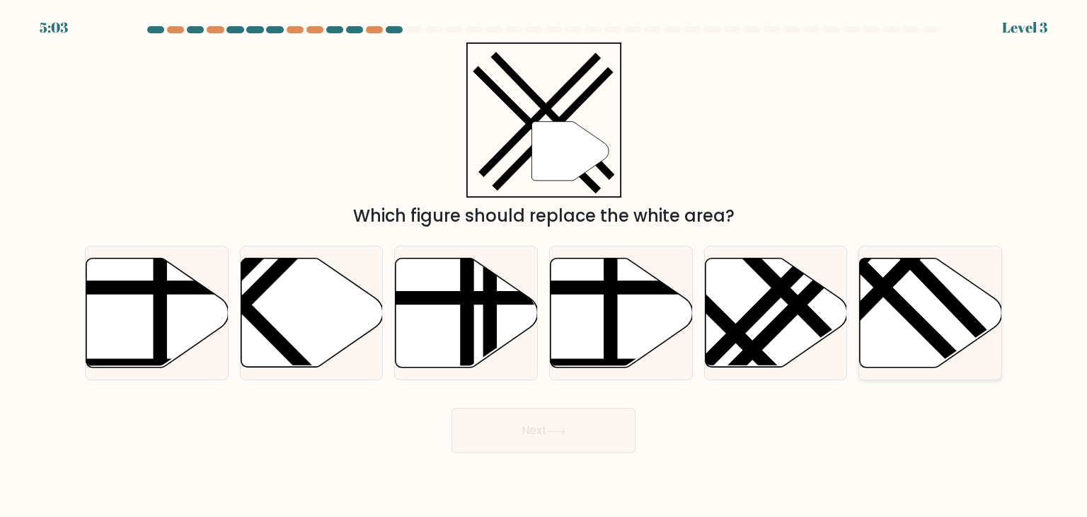
click at [903, 299] on line at bounding box center [869, 274] width 226 height 226
click at [544, 265] on input "f." at bounding box center [543, 261] width 1 height 7
radio input "true"
click at [625, 445] on button "Next" at bounding box center [543, 430] width 184 height 45
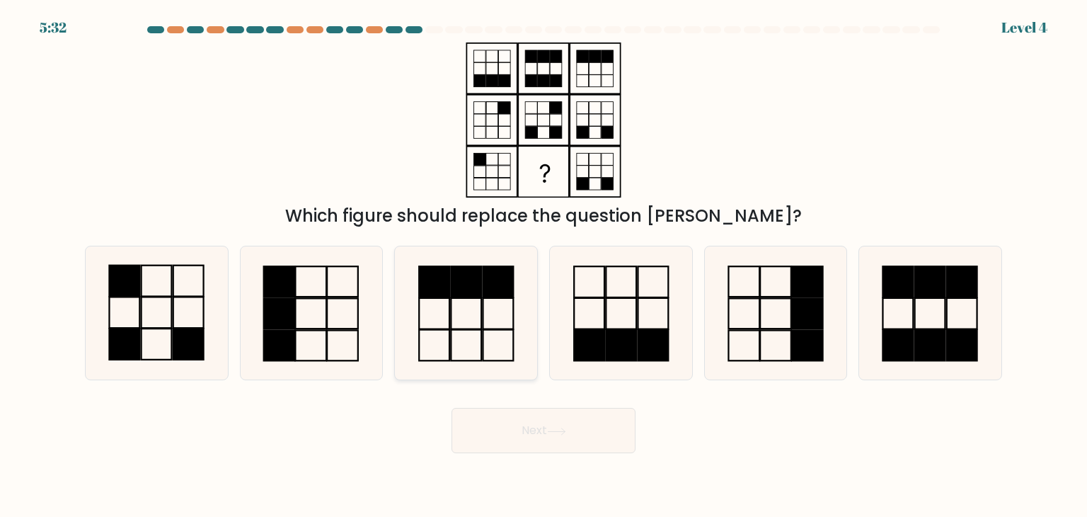
click at [486, 287] on rect at bounding box center [498, 281] width 30 height 31
click at [543, 265] on input "c." at bounding box center [543, 261] width 1 height 7
radio input "true"
click at [129, 335] on rect at bounding box center [125, 343] width 30 height 31
click at [543, 265] on input "a." at bounding box center [543, 261] width 1 height 7
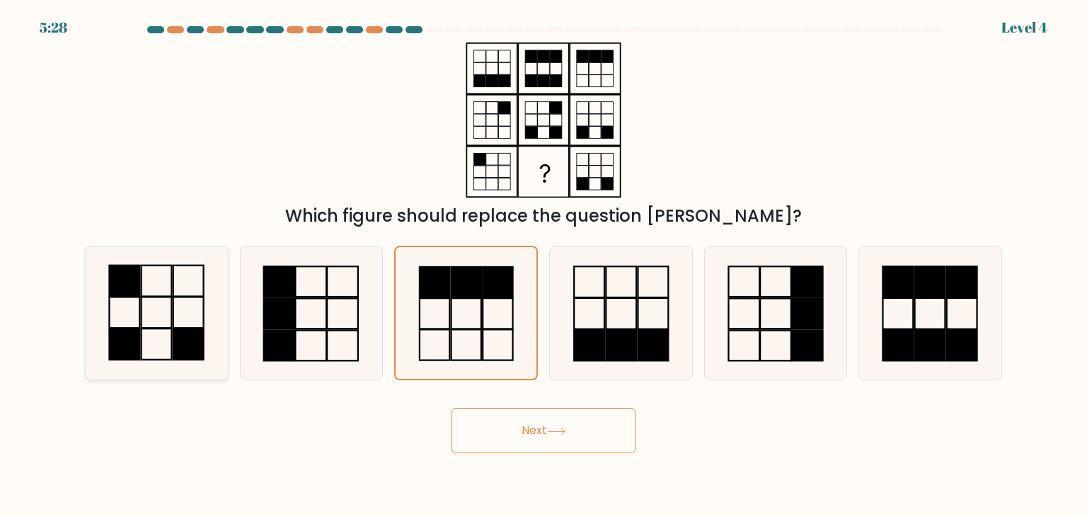
radio input "true"
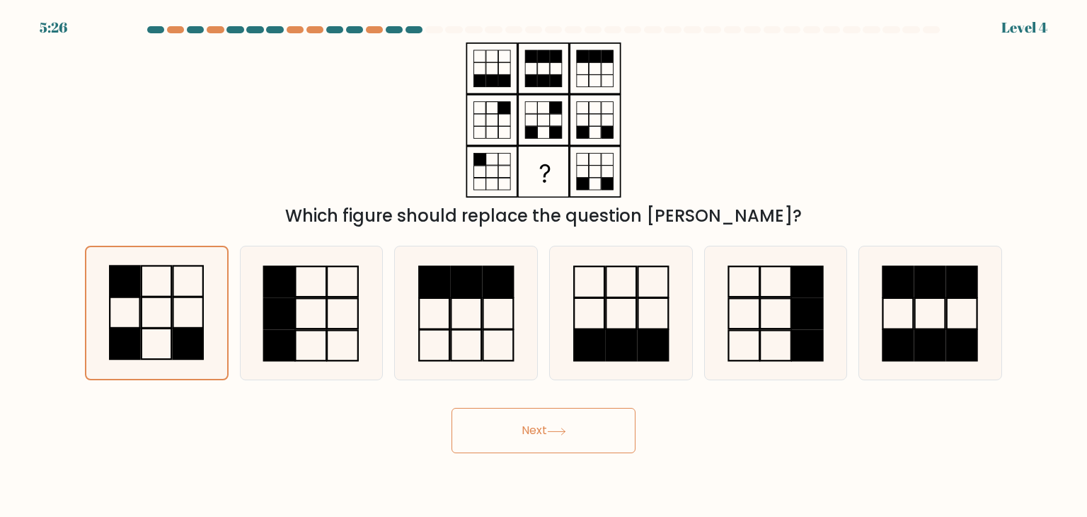
click at [625, 425] on button "Next" at bounding box center [543, 430] width 184 height 45
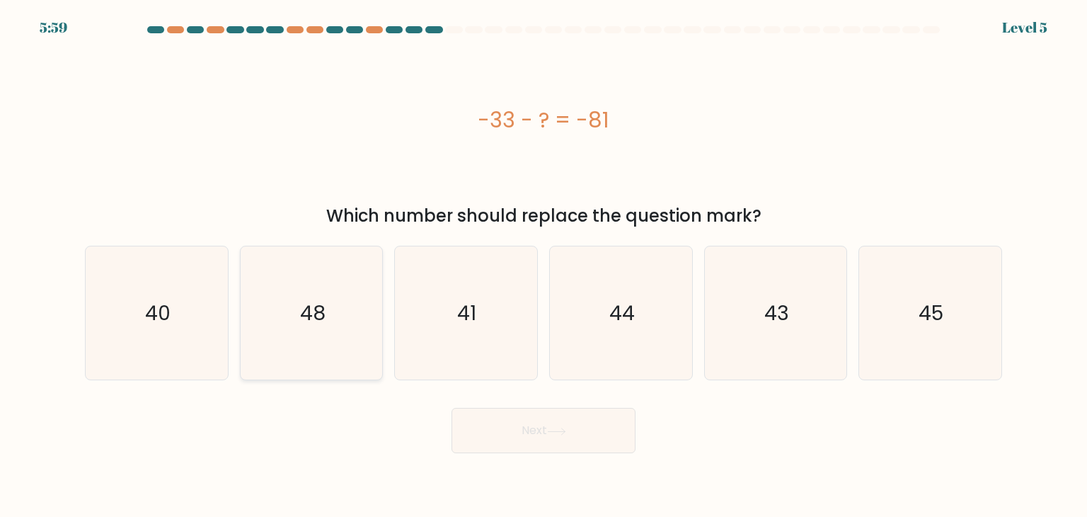
click at [310, 323] on text "48" at bounding box center [312, 313] width 25 height 28
click at [543, 265] on input "b. 48" at bounding box center [543, 261] width 1 height 7
radio input "true"
click at [538, 422] on button "Next" at bounding box center [543, 430] width 184 height 45
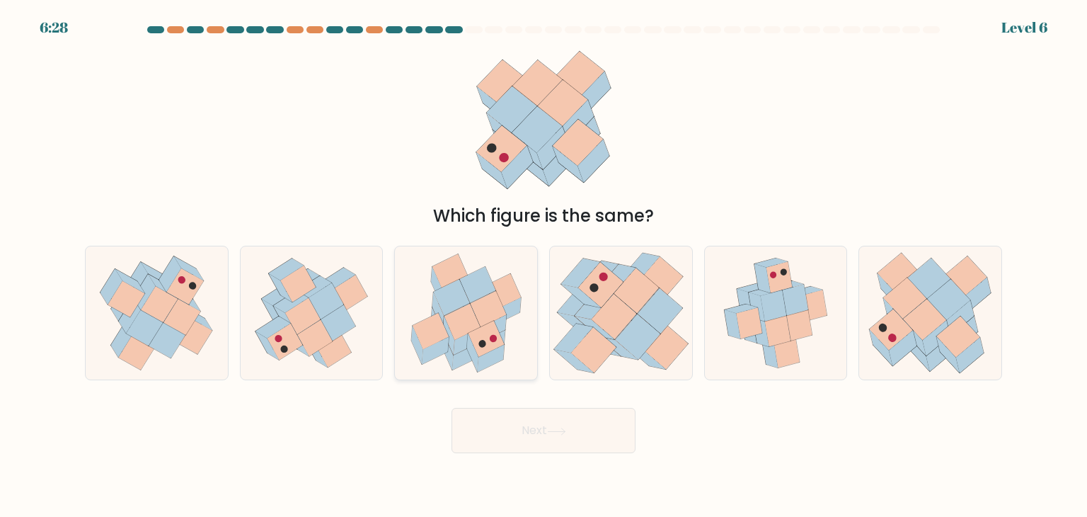
click at [450, 332] on icon at bounding box center [448, 335] width 11 height 38
click at [543, 265] on input "c." at bounding box center [543, 261] width 1 height 7
radio input "true"
click at [558, 423] on button "Next" at bounding box center [543, 430] width 184 height 45
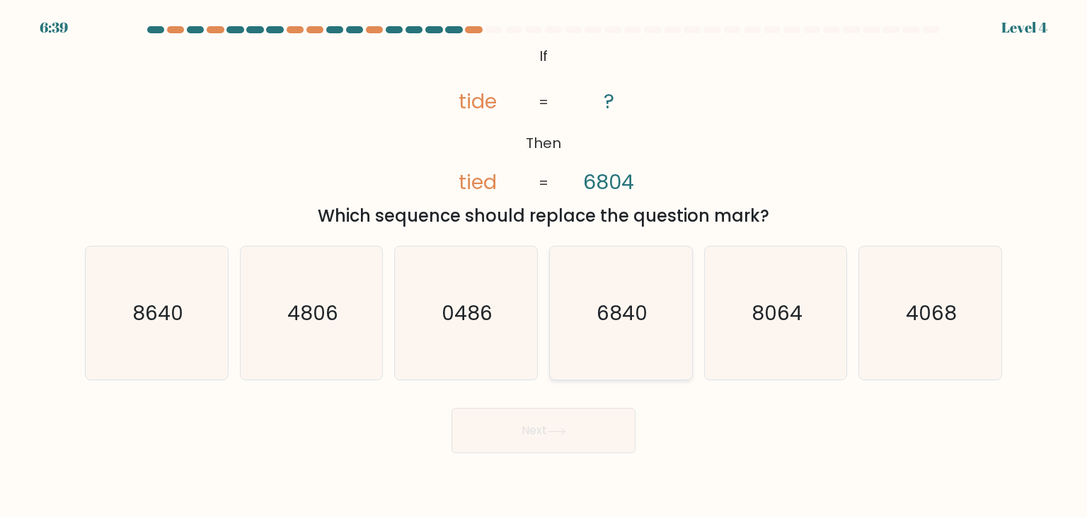
click at [603, 321] on text "6840" at bounding box center [621, 313] width 51 height 28
click at [544, 265] on input "d. 6840" at bounding box center [543, 261] width 1 height 7
radio input "true"
click at [551, 420] on button "Next" at bounding box center [543, 430] width 184 height 45
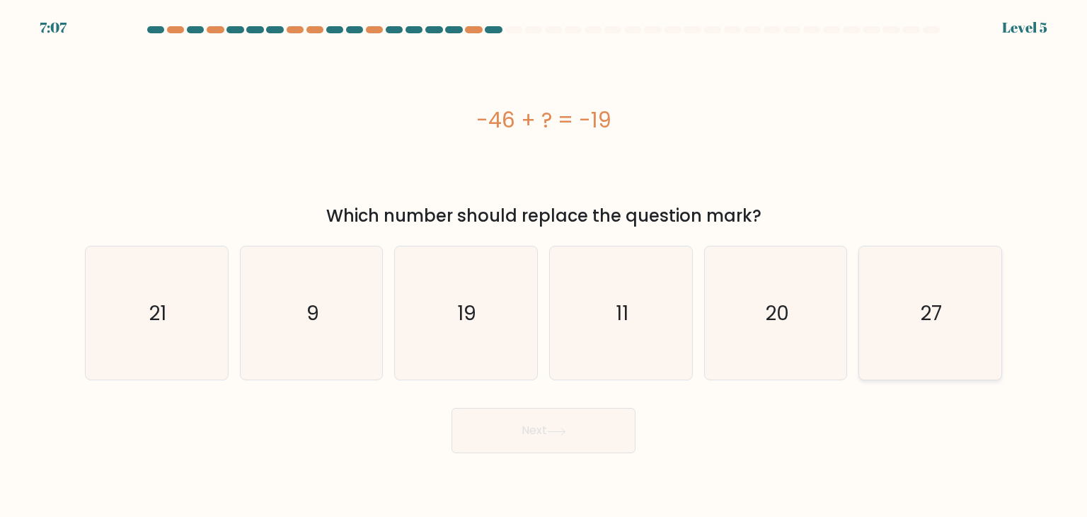
click at [901, 320] on icon "27" at bounding box center [929, 312] width 133 height 133
click at [544, 265] on input "f. 27" at bounding box center [543, 261] width 1 height 7
radio input "true"
click at [572, 435] on button "Next" at bounding box center [543, 430] width 184 height 45
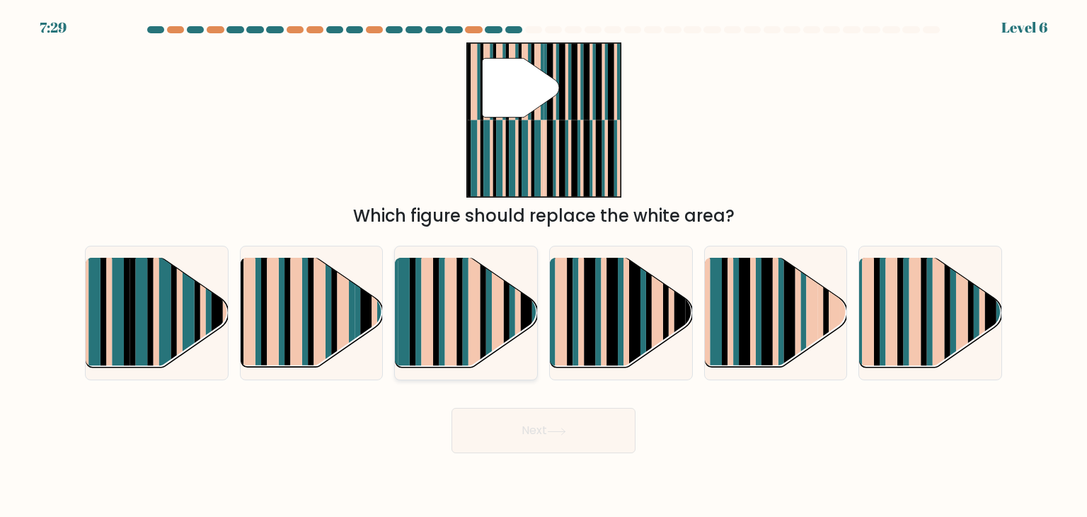
click at [497, 313] on rect at bounding box center [498, 301] width 12 height 141
click at [543, 265] on input "c." at bounding box center [543, 261] width 1 height 7
radio input "true"
click at [195, 313] on rect at bounding box center [198, 325] width 6 height 141
click at [543, 265] on input "a." at bounding box center [543, 261] width 1 height 7
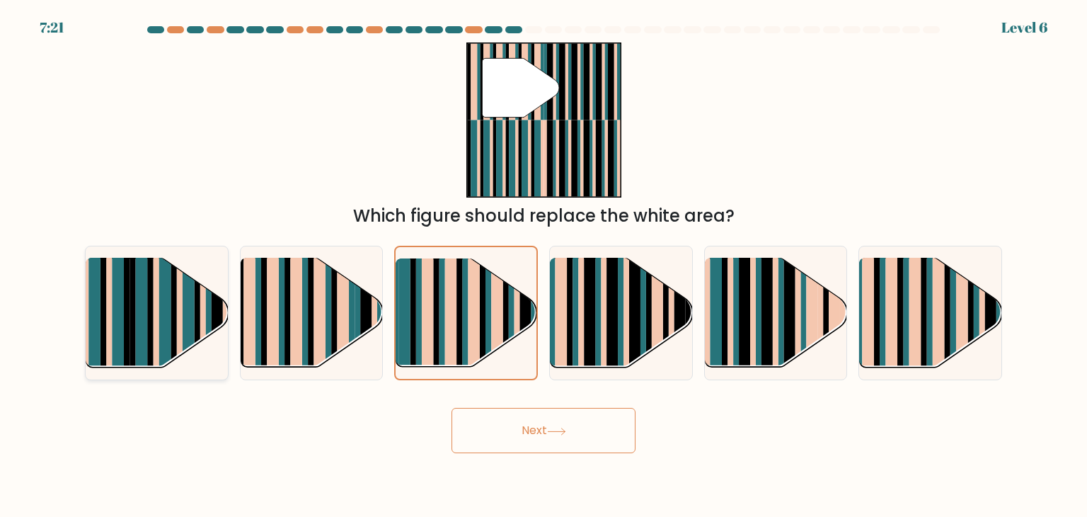
radio input "true"
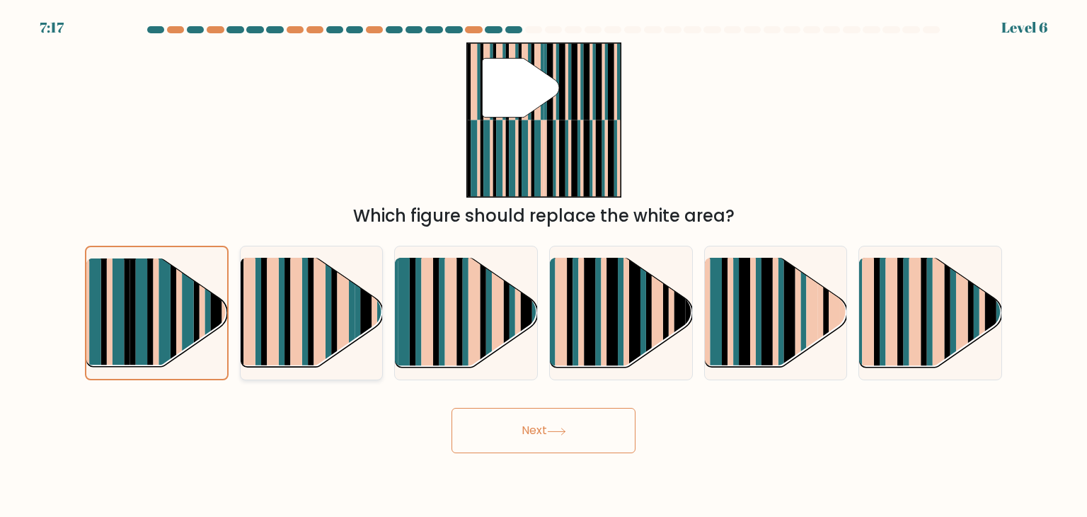
click at [347, 313] on rect at bounding box center [344, 301] width 12 height 141
click at [543, 265] on input "b." at bounding box center [543, 261] width 1 height 7
radio input "true"
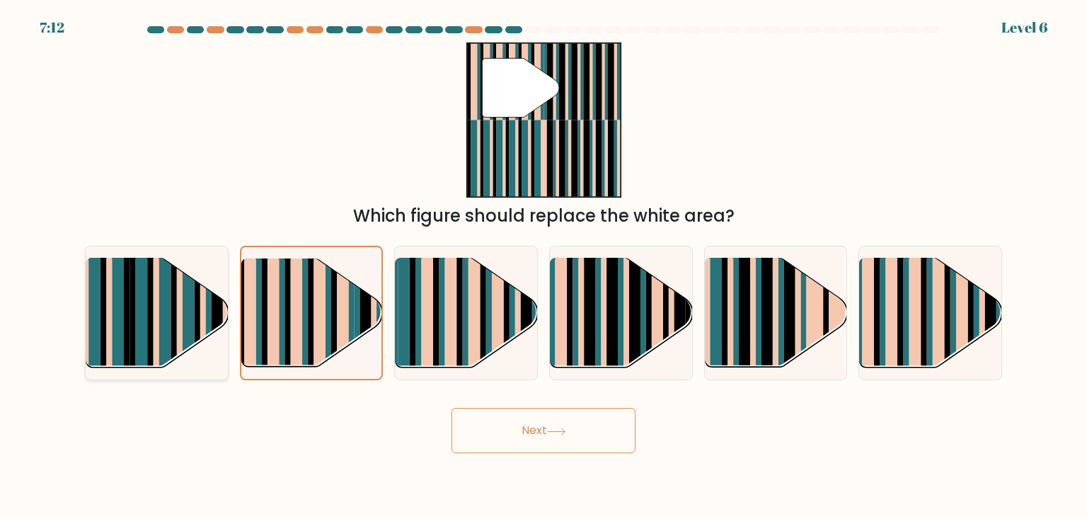
click at [215, 304] on rect at bounding box center [217, 325] width 11 height 141
click at [543, 265] on input "a." at bounding box center [543, 261] width 1 height 7
radio input "true"
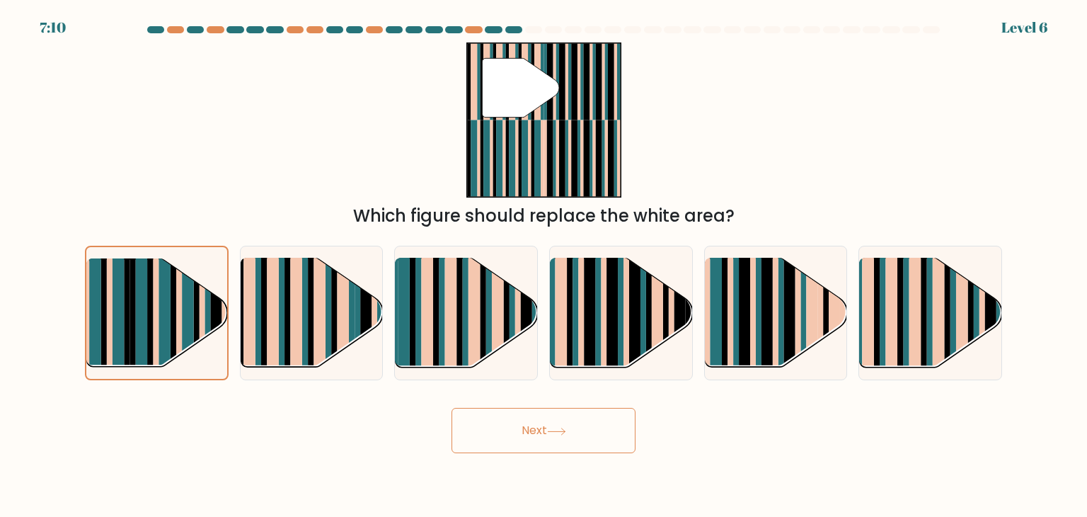
click at [565, 432] on icon at bounding box center [556, 431] width 19 height 8
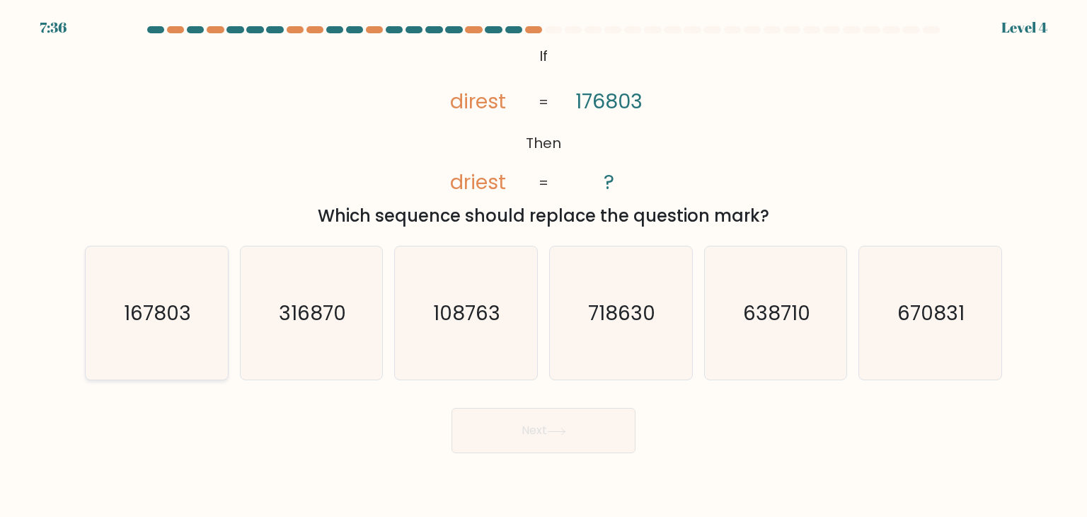
click at [139, 326] on text "167803" at bounding box center [158, 313] width 67 height 28
click at [543, 265] on input "a. 167803" at bounding box center [543, 261] width 1 height 7
radio input "true"
click at [572, 426] on button "Next" at bounding box center [543, 430] width 184 height 45
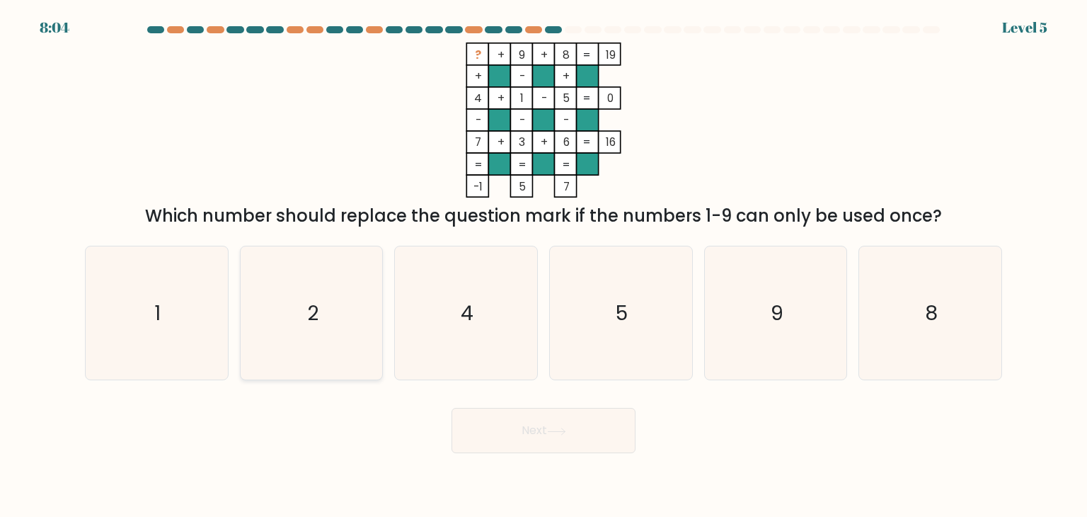
click at [322, 302] on icon "2" at bounding box center [311, 312] width 133 height 133
click at [543, 265] on input "b. 2" at bounding box center [543, 261] width 1 height 7
radio input "true"
click at [518, 428] on button "Next" at bounding box center [543, 430] width 184 height 45
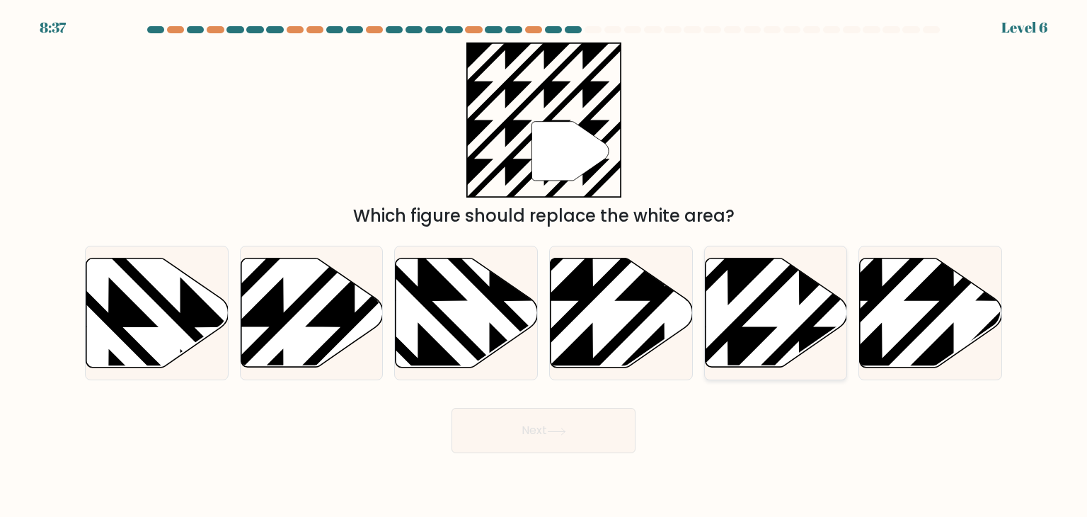
click at [713, 308] on icon at bounding box center [776, 312] width 142 height 109
click at [544, 265] on input "e." at bounding box center [543, 261] width 1 height 7
radio input "true"
click at [535, 438] on button "Next" at bounding box center [543, 430] width 184 height 45
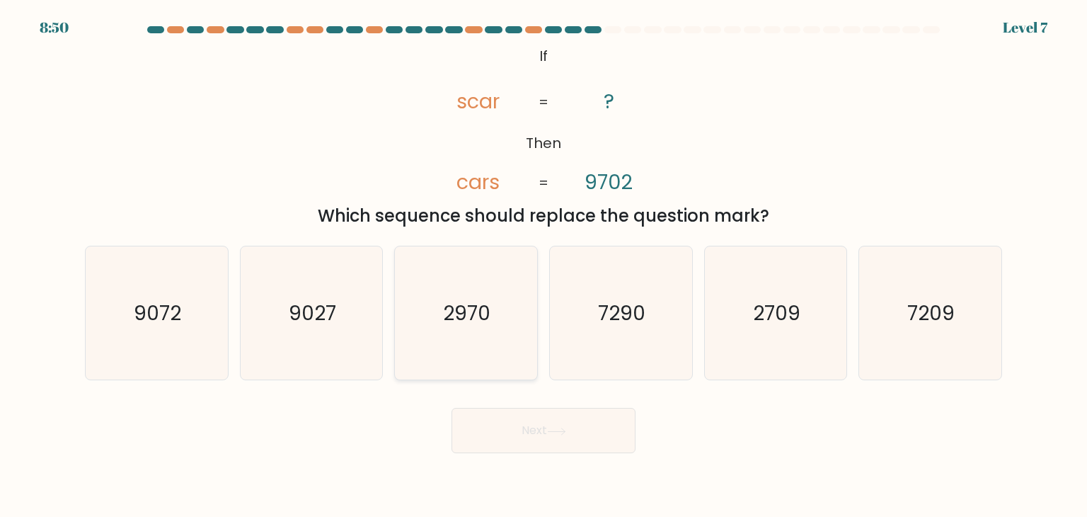
click at [478, 303] on text "2970" at bounding box center [467, 313] width 47 height 28
click at [543, 265] on input "c. 2970" at bounding box center [543, 261] width 1 height 7
radio input "true"
click at [546, 419] on button "Next" at bounding box center [543, 430] width 184 height 45
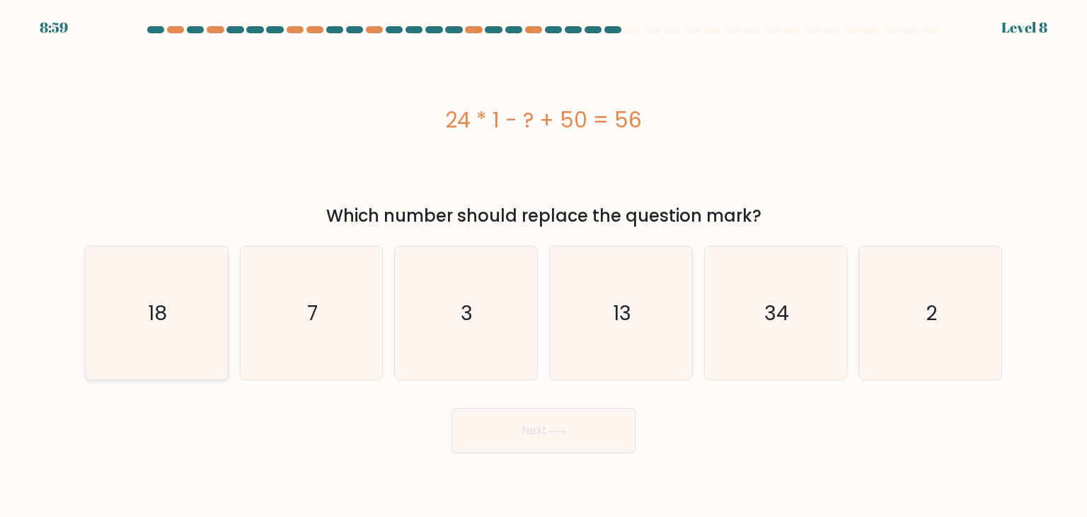
click at [122, 336] on icon "18" at bounding box center [156, 312] width 133 height 133
click at [543, 265] on input "a. 18" at bounding box center [543, 261] width 1 height 7
radio input "true"
click at [567, 420] on button "Next" at bounding box center [543, 430] width 184 height 45
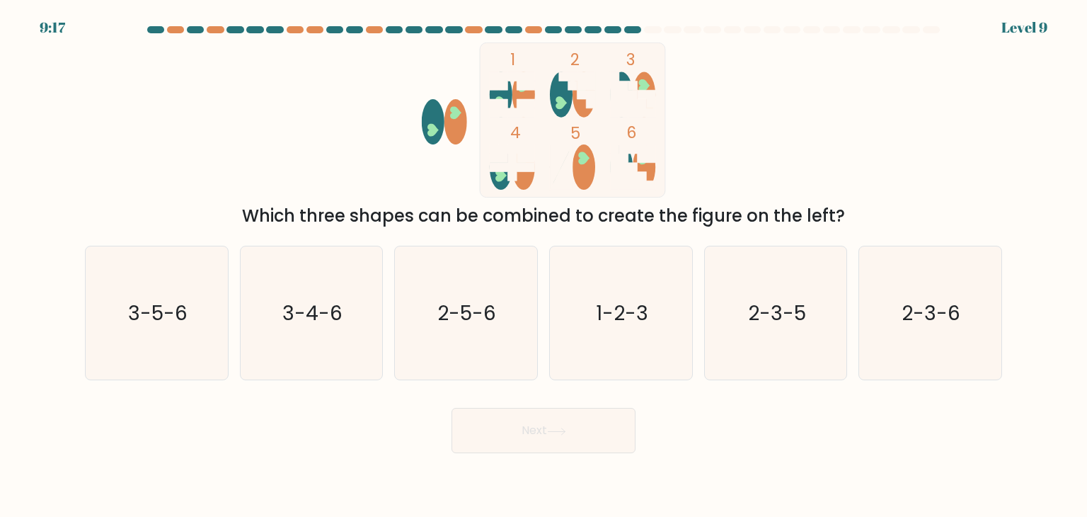
click at [538, 81] on rect at bounding box center [572, 119] width 185 height 154
click at [894, 325] on icon "2-3-6" at bounding box center [929, 312] width 133 height 133
click at [544, 265] on input "f. 2-3-6" at bounding box center [543, 261] width 1 height 7
radio input "true"
click at [553, 425] on button "Next" at bounding box center [543, 430] width 184 height 45
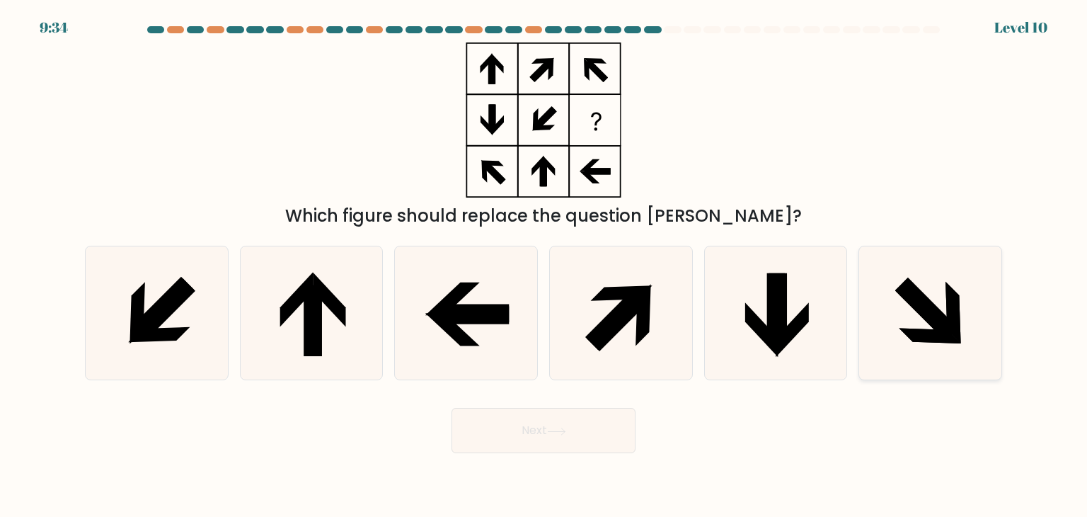
click at [957, 321] on icon at bounding box center [954, 313] width 16 height 62
click at [544, 265] on input "f." at bounding box center [543, 261] width 1 height 7
radio input "true"
click at [521, 444] on button "Next" at bounding box center [543, 430] width 184 height 45
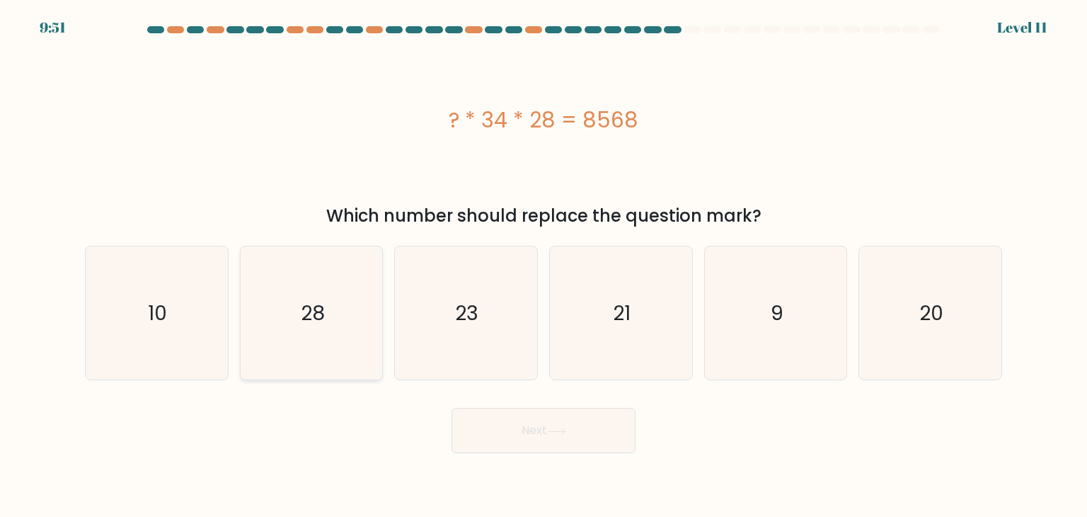
click at [250, 346] on icon "28" at bounding box center [311, 312] width 133 height 133
click at [543, 265] on input "b. 28" at bounding box center [543, 261] width 1 height 7
radio input "true"
click at [490, 425] on button "Next" at bounding box center [543, 430] width 184 height 45
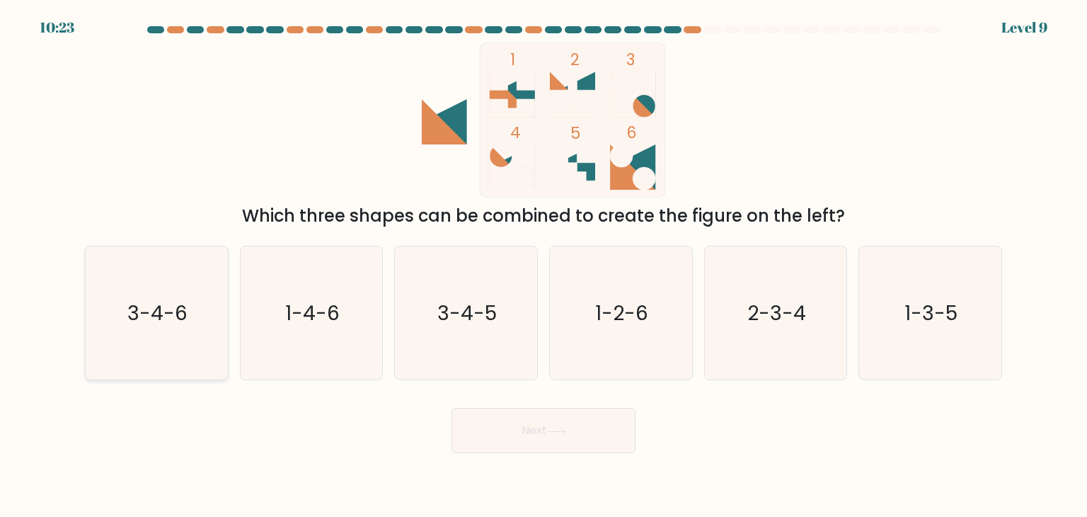
click at [115, 338] on icon "3-4-6" at bounding box center [156, 312] width 133 height 133
click at [543, 265] on input "a. 3-4-6" at bounding box center [543, 261] width 1 height 7
radio input "true"
click at [529, 429] on button "Next" at bounding box center [543, 430] width 184 height 45
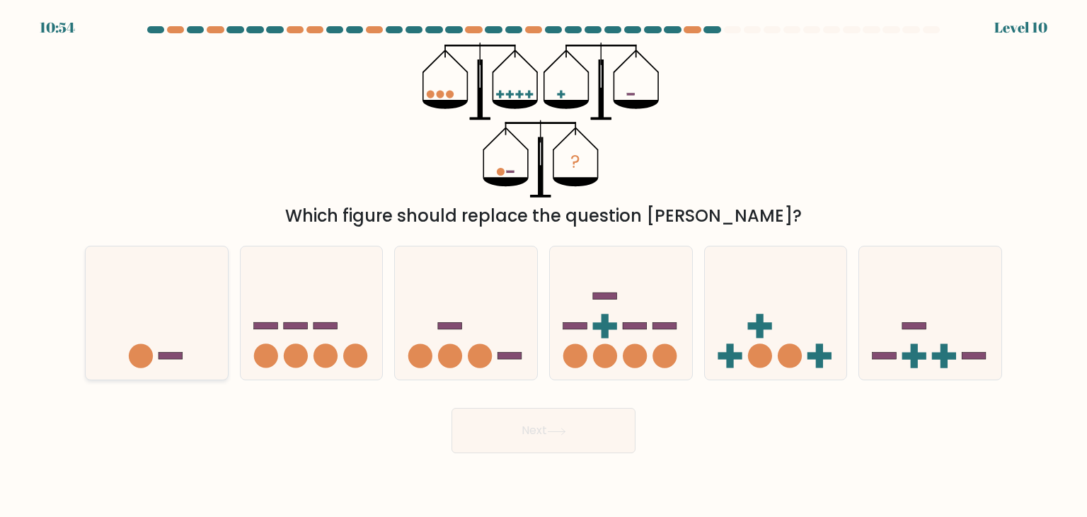
click at [158, 355] on rect at bounding box center [170, 355] width 24 height 7
click at [543, 265] on input "a." at bounding box center [543, 261] width 1 height 7
radio input "true"
click at [565, 434] on icon at bounding box center [556, 431] width 19 height 8
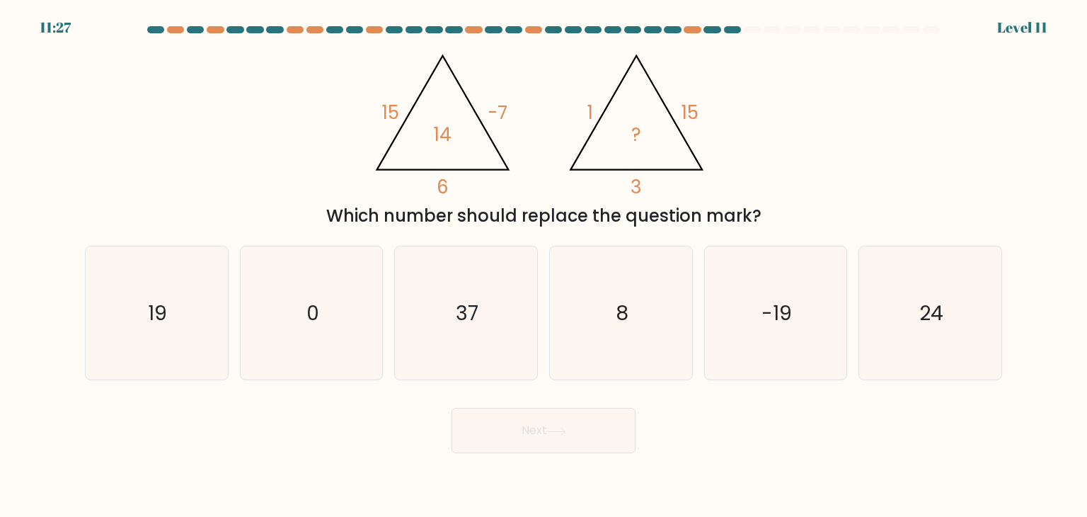
drag, startPoint x: 392, startPoint y: 133, endPoint x: 570, endPoint y: 71, distance: 188.6
click at [570, 71] on icon "@import url('[URL][DOMAIN_NAME]); 15 -7 6 14 @import url('[URL][DOMAIN_NAME]); …" at bounding box center [543, 119] width 357 height 155
click at [470, 340] on icon "37" at bounding box center [465, 312] width 133 height 133
click at [543, 265] on input "c. 37" at bounding box center [543, 261] width 1 height 7
radio input "true"
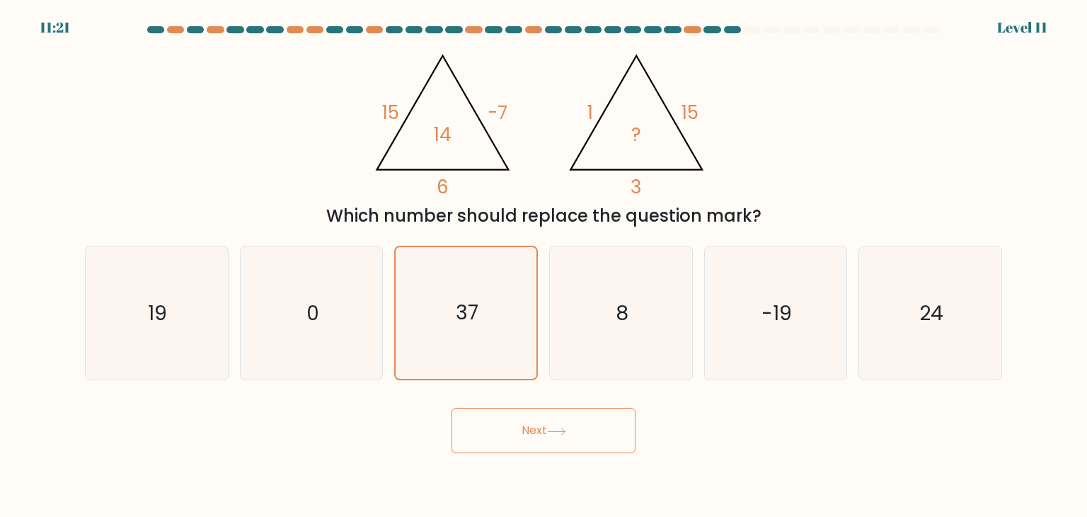
click at [175, 490] on body "11:21 Level 11" at bounding box center [543, 258] width 1087 height 517
click at [467, 284] on icon "37" at bounding box center [466, 313] width 132 height 132
click at [543, 265] on input "c. 37" at bounding box center [543, 261] width 1 height 7
click at [467, 284] on icon "37" at bounding box center [466, 313] width 132 height 132
click at [543, 265] on input "c. 37" at bounding box center [543, 261] width 1 height 7
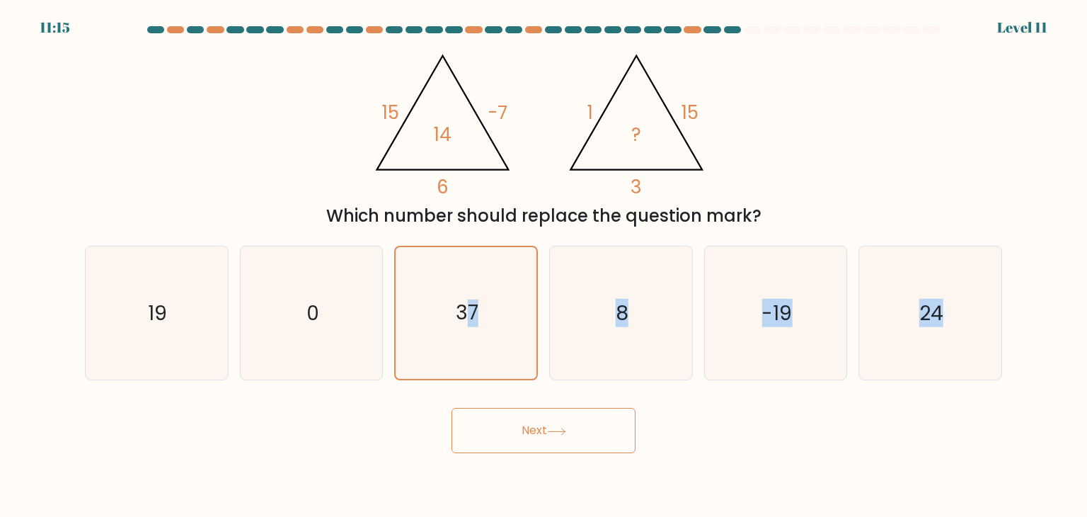
drag, startPoint x: 464, startPoint y: 312, endPoint x: 277, endPoint y: 462, distance: 240.1
click at [277, 462] on body "11:15 Level 11" at bounding box center [543, 258] width 1087 height 517
click at [557, 434] on icon at bounding box center [556, 431] width 19 height 8
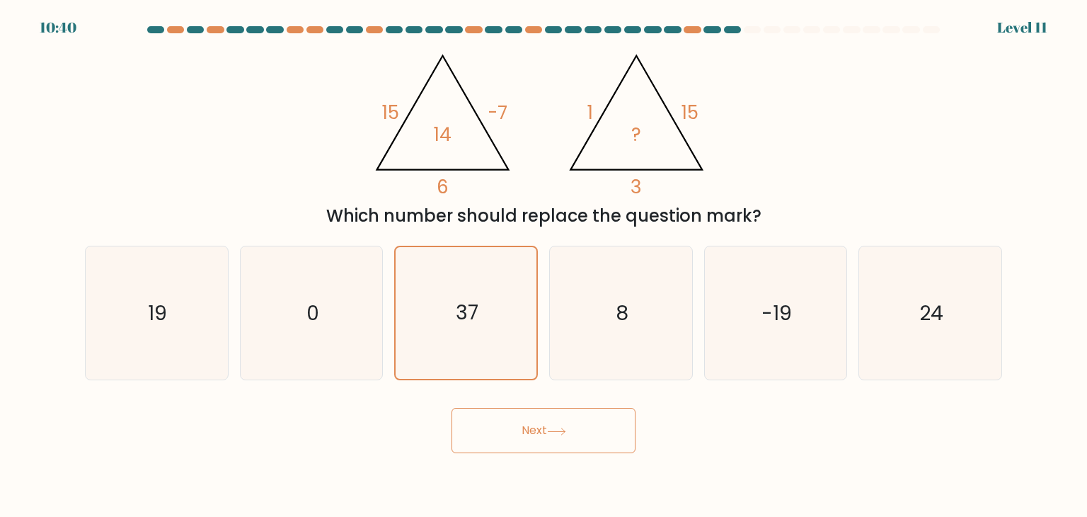
click at [557, 434] on icon at bounding box center [556, 431] width 19 height 8
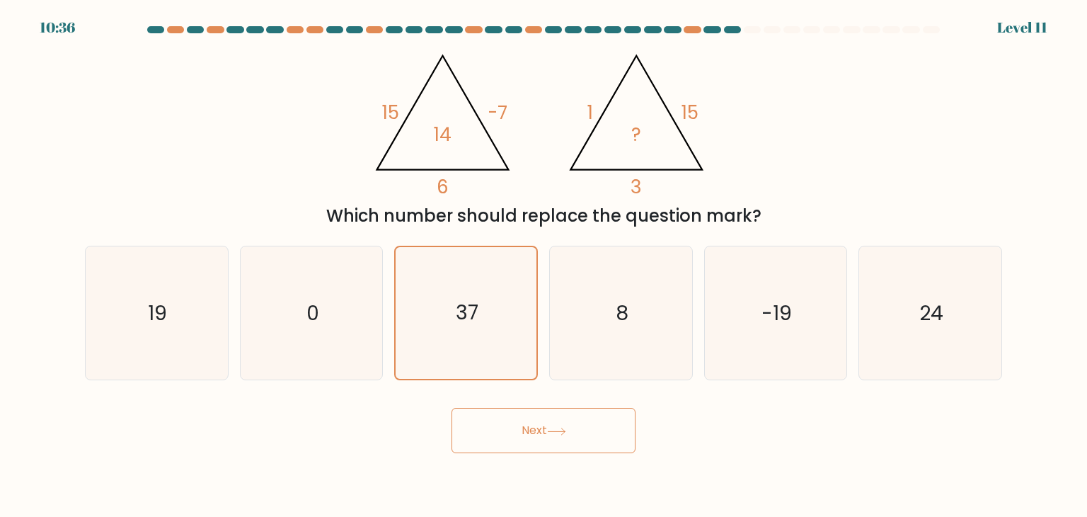
drag, startPoint x: 557, startPoint y: 434, endPoint x: 546, endPoint y: 423, distance: 15.0
click at [546, 423] on button "Next" at bounding box center [543, 430] width 184 height 45
click at [608, 428] on button "Next" at bounding box center [543, 430] width 184 height 45
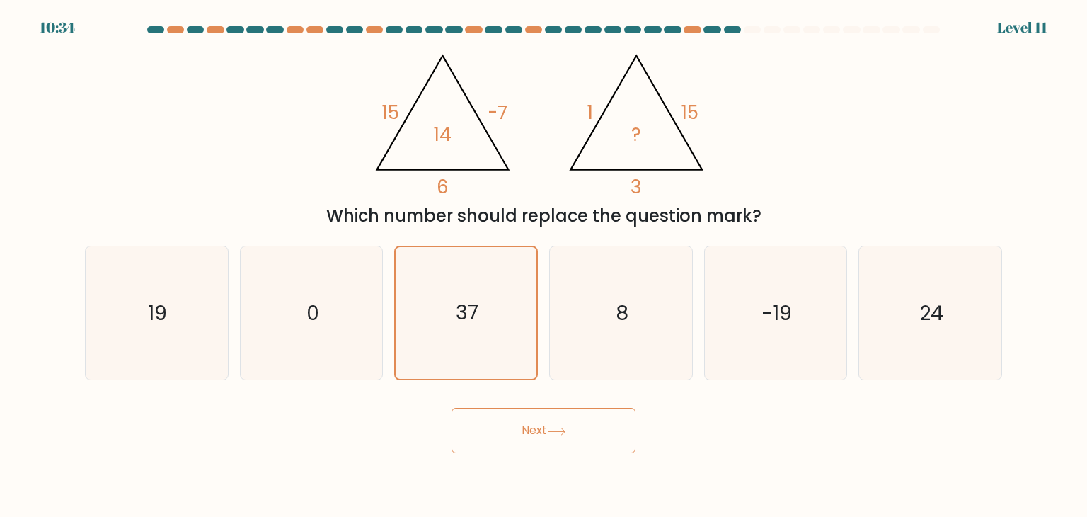
click at [608, 428] on button "Next" at bounding box center [543, 430] width 184 height 45
click at [592, 484] on body "10:32 Level 11" at bounding box center [543, 258] width 1087 height 517
drag, startPoint x: 592, startPoint y: 484, endPoint x: 515, endPoint y: 425, distance: 96.4
click at [515, 425] on button "Next" at bounding box center [543, 430] width 184 height 45
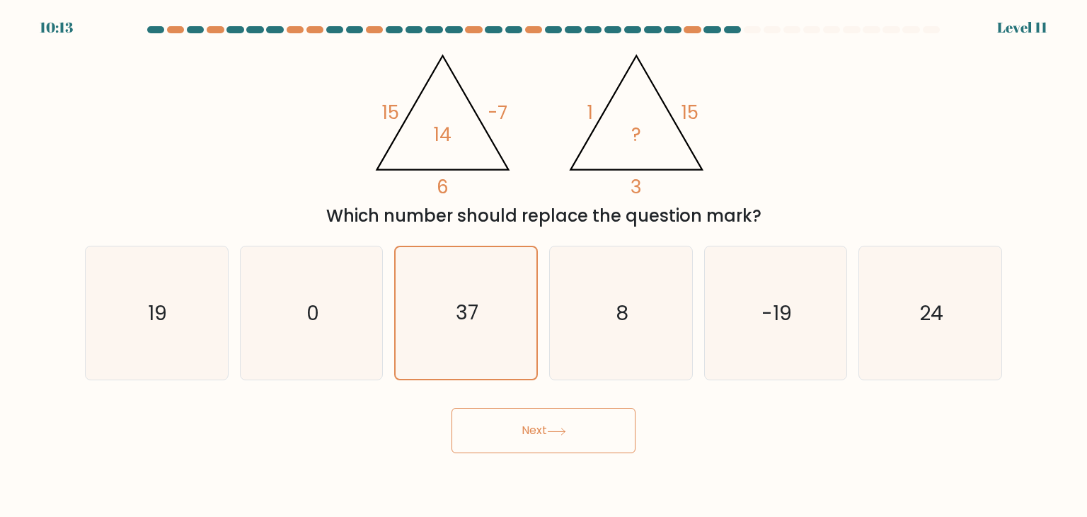
click at [549, 426] on button "Next" at bounding box center [543, 430] width 184 height 45
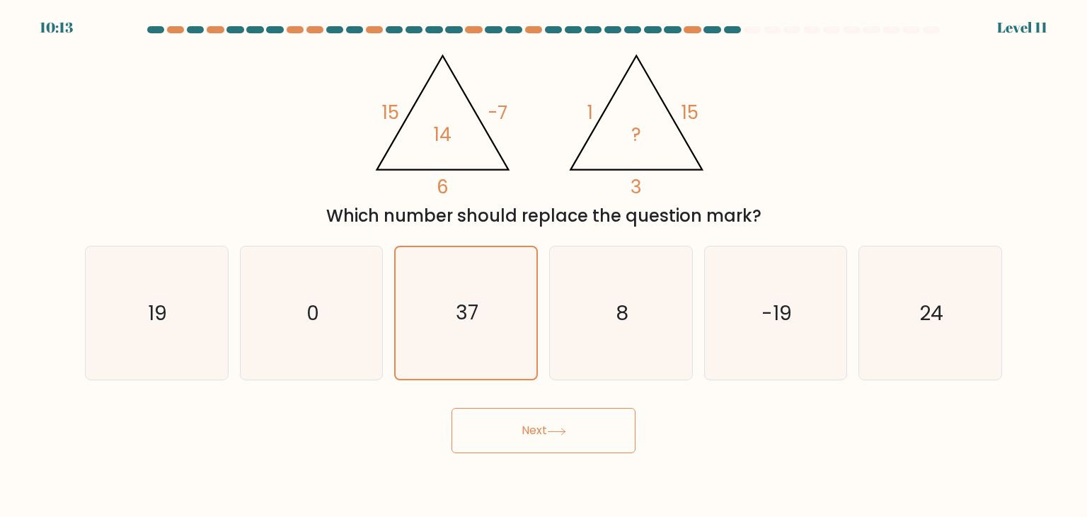
click at [549, 426] on button "Next" at bounding box center [543, 430] width 184 height 45
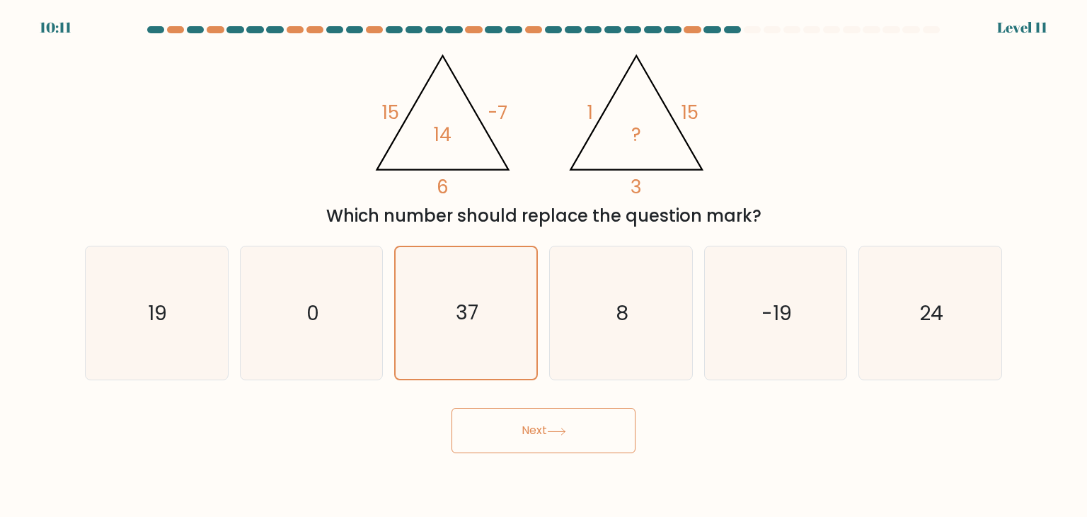
click at [549, 426] on button "Next" at bounding box center [543, 430] width 184 height 45
click at [553, 426] on button "Next" at bounding box center [543, 430] width 184 height 45
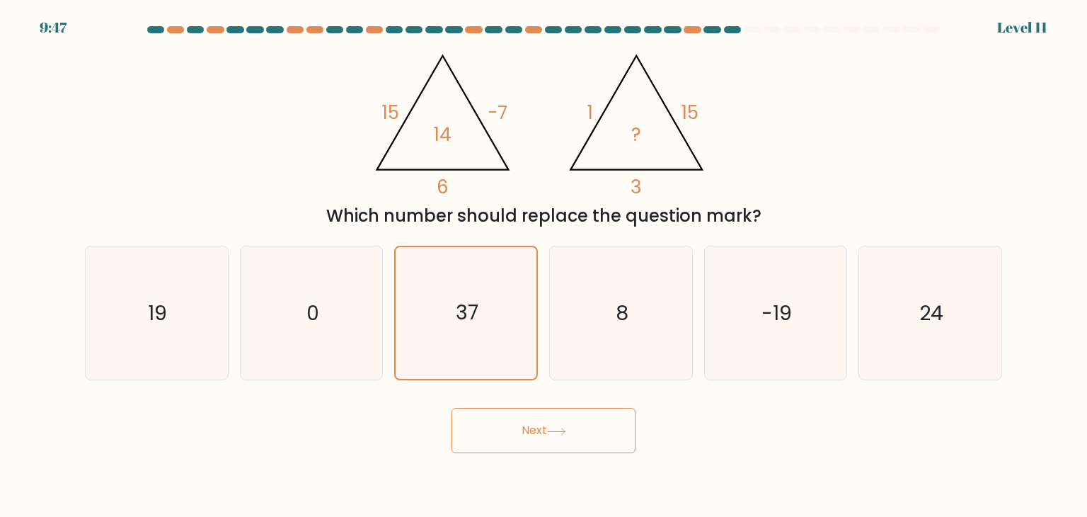
click at [620, 418] on button "Next" at bounding box center [543, 430] width 184 height 45
click at [576, 434] on button "Next" at bounding box center [543, 430] width 184 height 45
